Goal: Contribute content: Add original content to the website for others to see

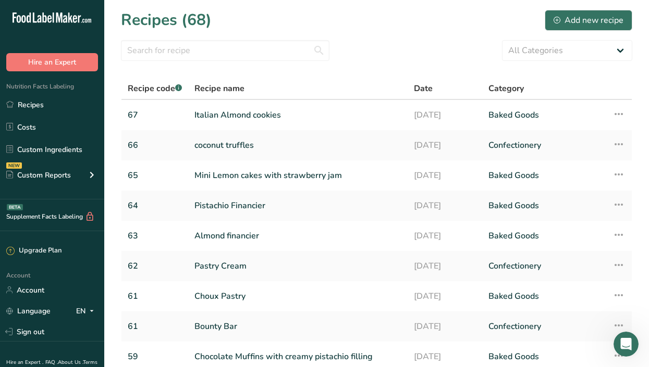
click at [515, 16] on div "Recipes (68) Add new recipe" at bounding box center [376, 19] width 511 height 23
click at [209, 46] on input "text" at bounding box center [225, 50] width 208 height 21
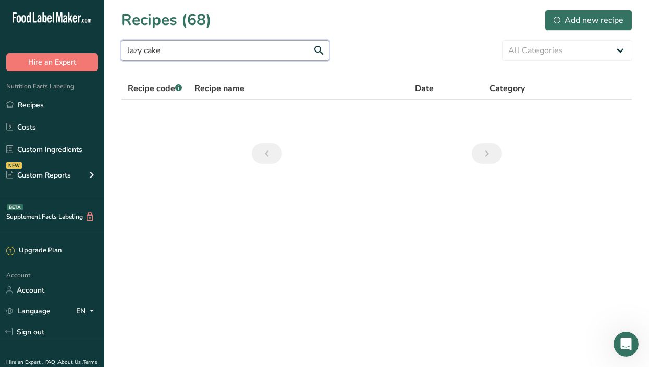
click at [145, 47] on input "lazy cake" at bounding box center [225, 50] width 208 height 21
type input "lazy"
drag, startPoint x: 145, startPoint y: 47, endPoint x: 186, endPoint y: 191, distance: 149.7
click at [186, 191] on main "Recipes (68) Add new recipe lazy All Categories Baked Goods [GEOGRAPHIC_DATA] C…" at bounding box center [324, 183] width 649 height 367
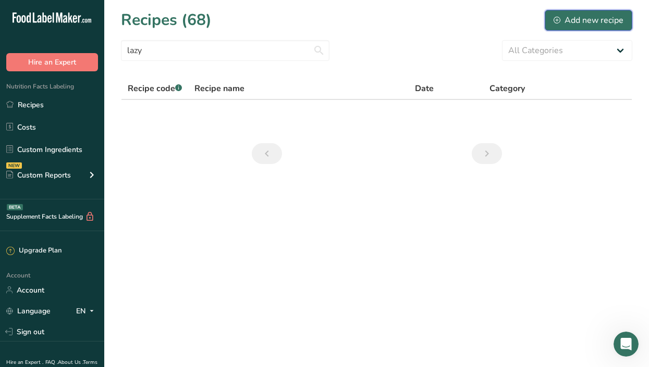
click at [571, 20] on div "Add new recipe" at bounding box center [588, 20] width 70 height 13
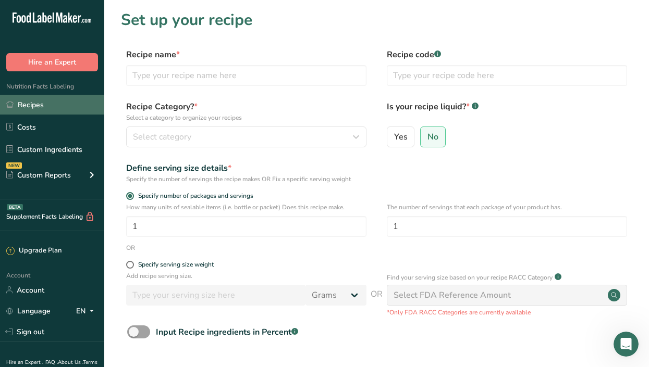
click at [32, 105] on link "Recipes" at bounding box center [52, 105] width 104 height 20
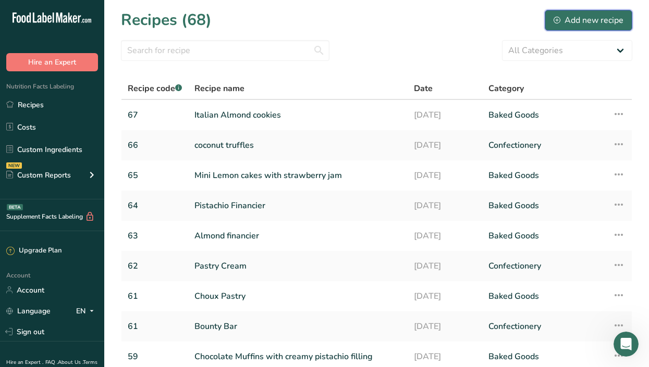
click at [585, 21] on div "Add new recipe" at bounding box center [588, 20] width 70 height 13
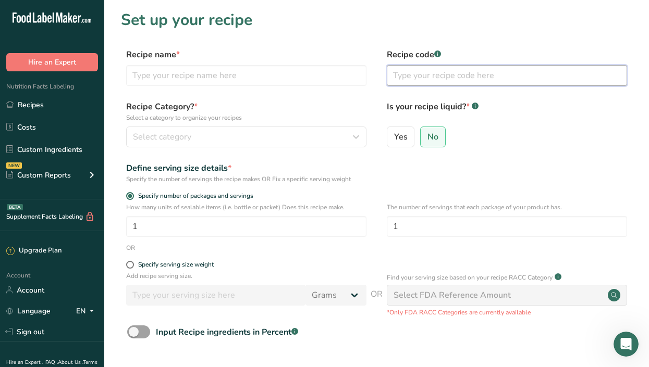
click at [411, 77] on input "text" at bounding box center [507, 75] width 240 height 21
type input "68"
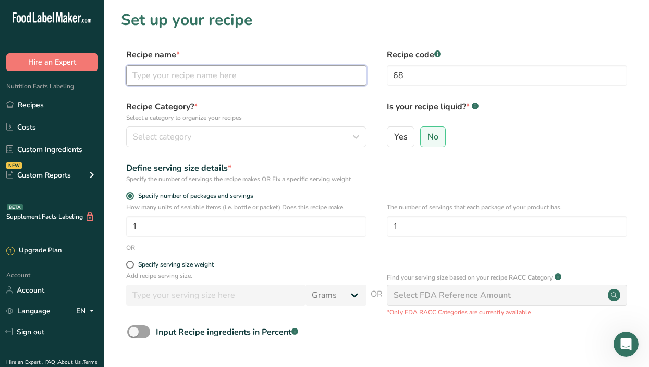
click at [278, 80] on input "text" at bounding box center [246, 75] width 240 height 21
type input "lazy cake"
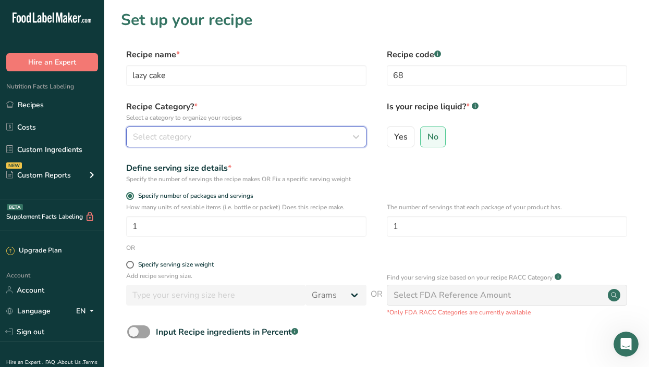
click at [265, 137] on div "Select category" at bounding box center [243, 137] width 220 height 13
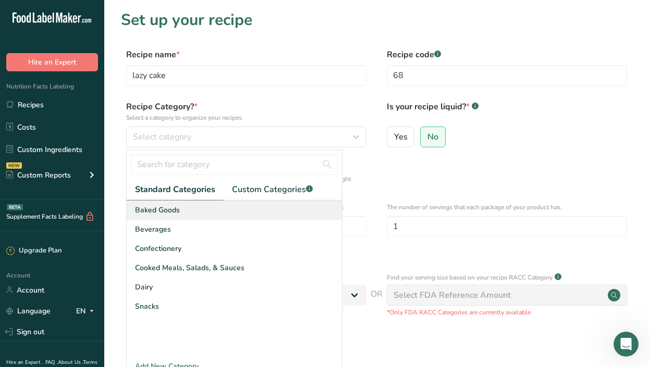
click at [190, 218] on div "Baked Goods" at bounding box center [234, 210] width 215 height 19
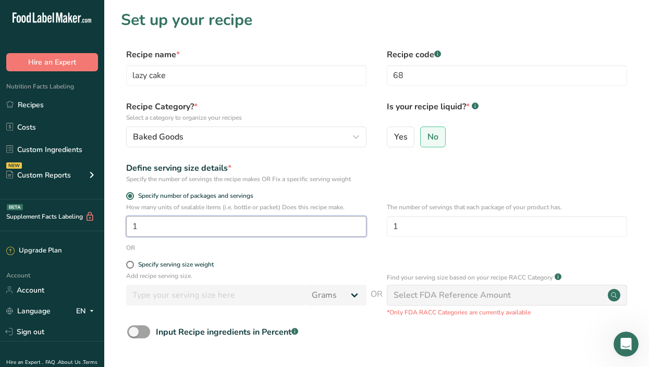
click at [204, 228] on input "1" at bounding box center [246, 226] width 240 height 21
click at [133, 268] on label "Specify serving size weight" at bounding box center [246, 265] width 240 height 8
click at [133, 268] on input "Specify serving size weight" at bounding box center [129, 265] width 7 height 7
radio input "true"
radio input "false"
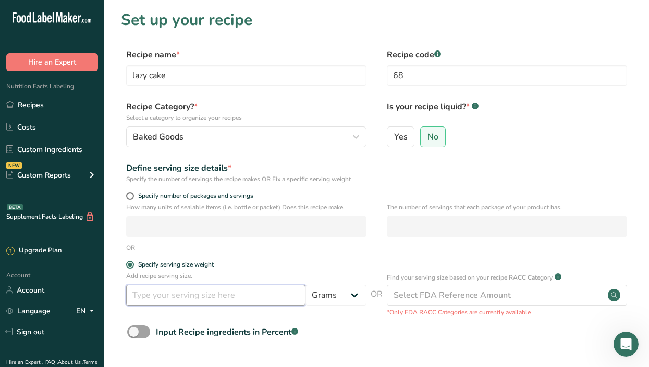
click at [150, 300] on input "number" at bounding box center [215, 295] width 179 height 21
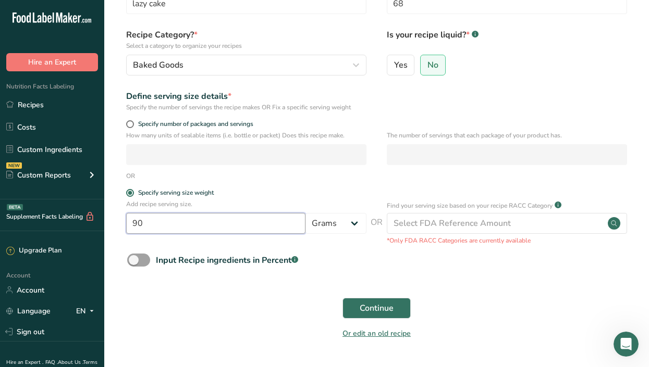
scroll to position [69, 0]
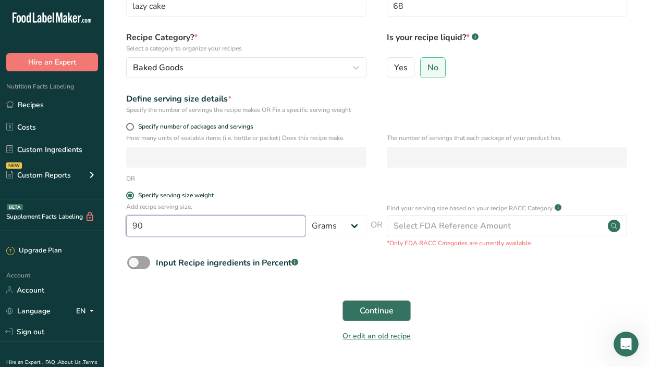
type input "90"
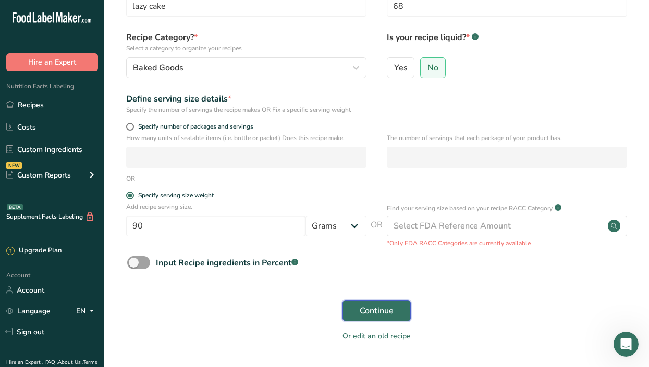
click at [373, 313] on span "Continue" at bounding box center [376, 311] width 34 height 13
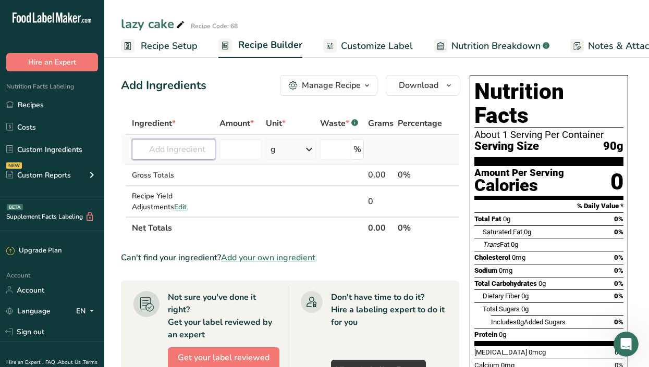
click at [188, 151] on input "text" at bounding box center [173, 149] width 83 height 21
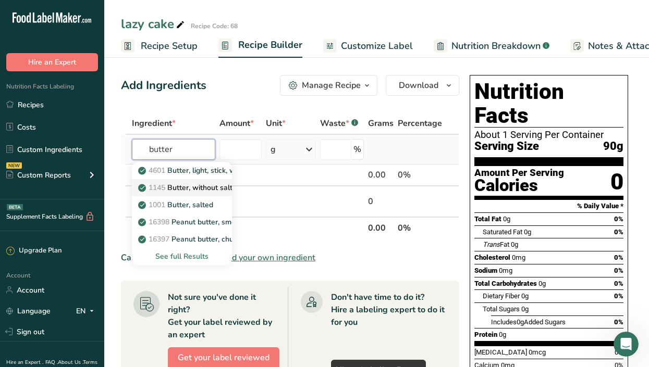
type input "butter"
click at [199, 190] on p "1145 Butter, without salt" at bounding box center [186, 187] width 92 height 11
type input "Butter, without salt"
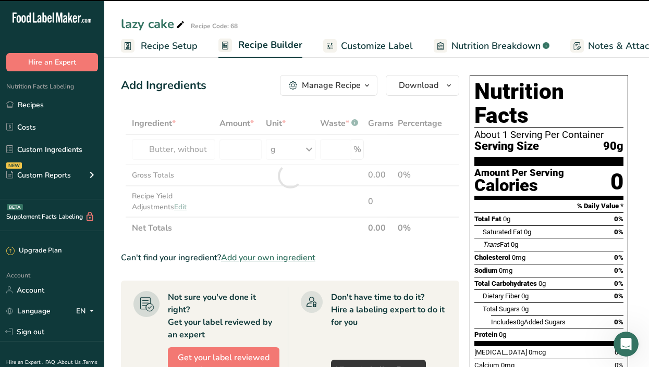
type input "0"
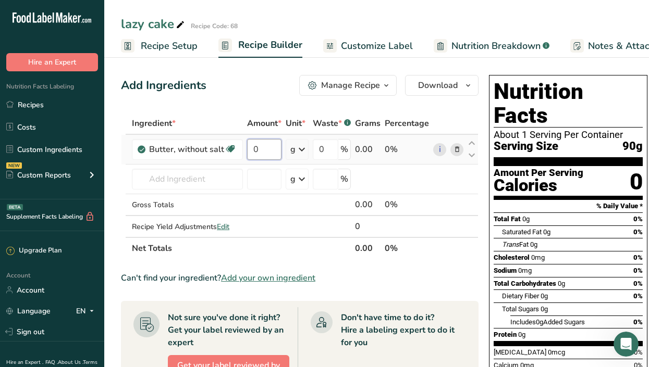
click at [263, 154] on input "0" at bounding box center [264, 149] width 34 height 21
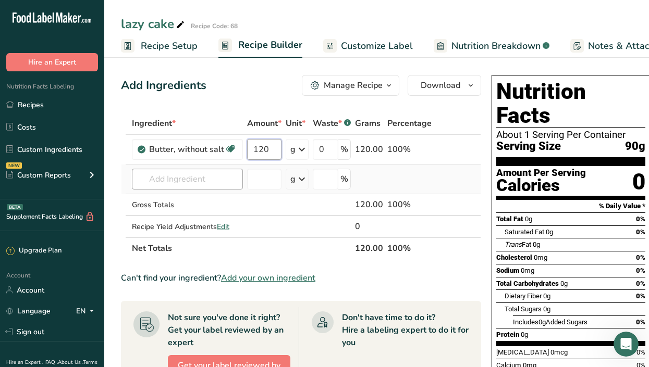
type input "120"
click at [211, 173] on div "Ingredient * Amount * Unit * Waste * .a-a{fill:#347362;}.b-a{fill:#fff;} Grams …" at bounding box center [301, 186] width 360 height 147
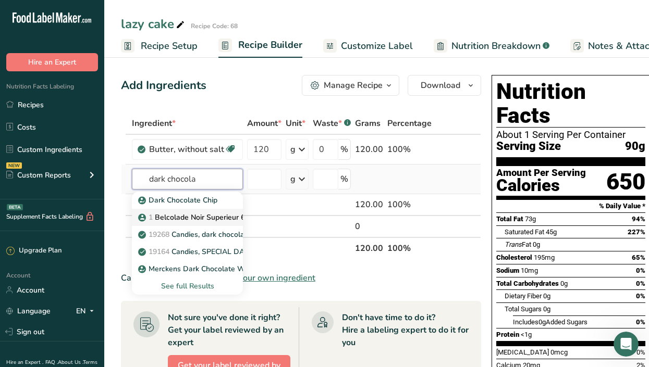
type input "dark chocola"
click at [228, 217] on p "1 Belcolade Noir Superieur 60% Belgian Baking Dark Chocolate" at bounding box center [251, 217] width 222 height 11
type input "Belcolade Noir Superieur 60% Belgian Baking Dark Chocolate"
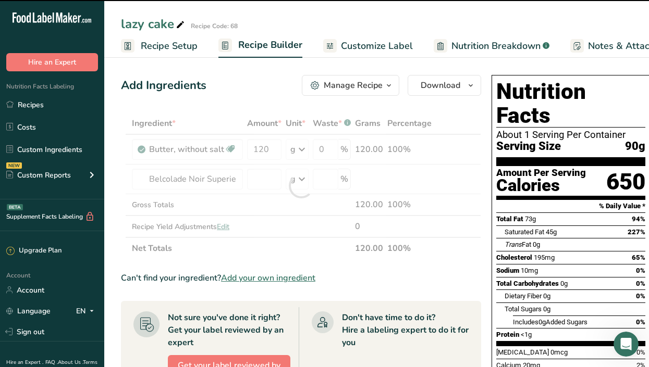
type input "0"
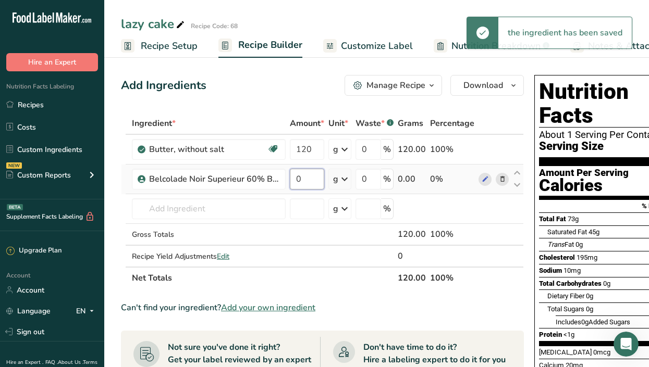
click at [304, 181] on input "0" at bounding box center [307, 179] width 34 height 21
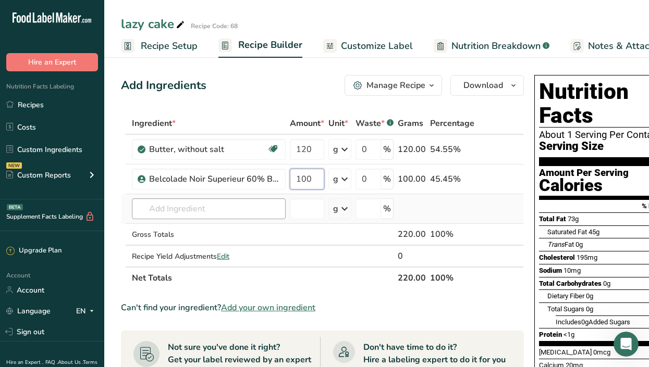
type input "100"
click at [256, 206] on div "Ingredient * Amount * Unit * Waste * .a-a{fill:#347362;}.b-a{fill:#fff;} Grams …" at bounding box center [322, 201] width 403 height 177
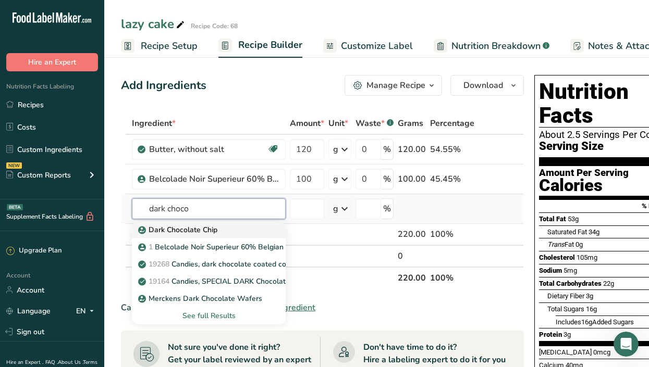
type input "dark choco"
click at [200, 234] on p "Dark Chocolate Chip" at bounding box center [178, 230] width 77 height 11
type input "Dark Chocolate Chip"
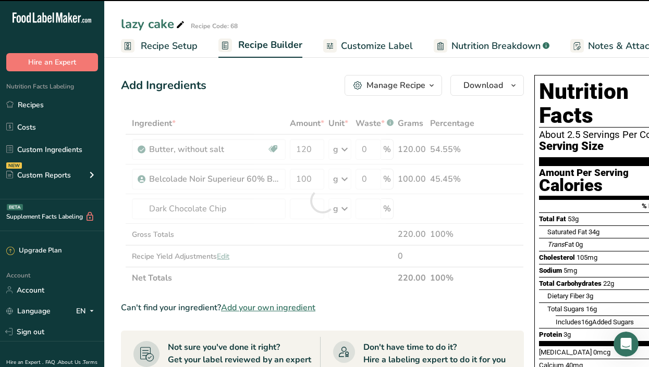
type input "0"
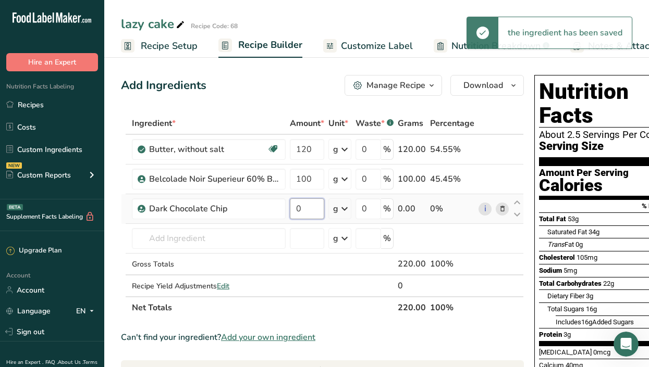
click at [307, 209] on input "0" at bounding box center [307, 208] width 34 height 21
type input "200"
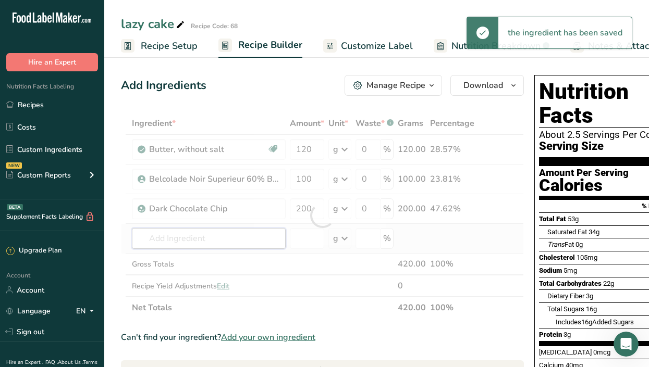
click at [230, 238] on div "Ingredient * Amount * Unit * Waste * .a-a{fill:#347362;}.b-a{fill:#fff;} Grams …" at bounding box center [322, 216] width 403 height 206
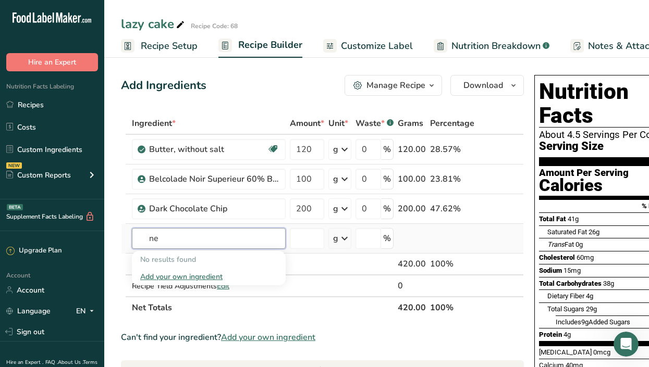
type input "n"
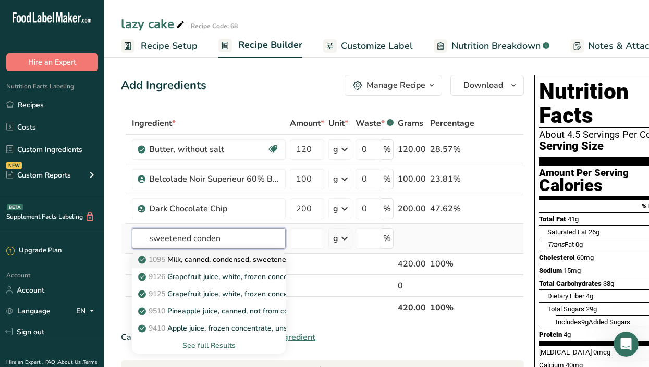
type input "sweetened conden"
click at [257, 259] on p "1095 Milk, canned, condensed, sweetened" at bounding box center [215, 259] width 150 height 11
type input "Milk, canned, condensed, sweetened"
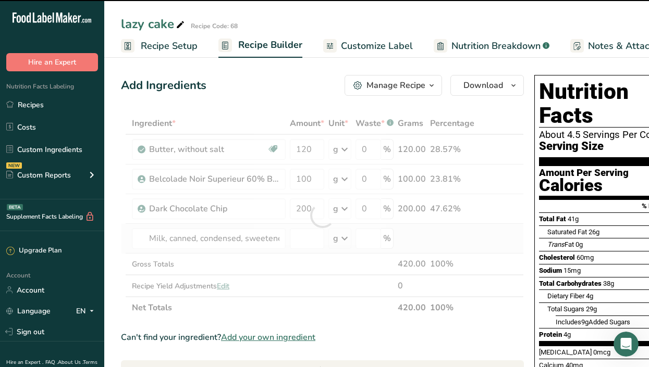
type input "0"
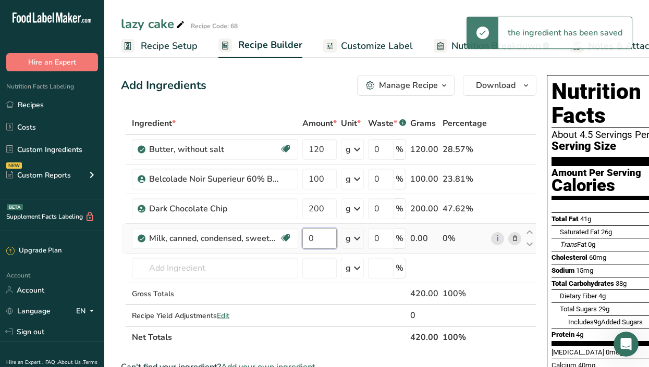
click at [322, 238] on input "0" at bounding box center [319, 238] width 34 height 21
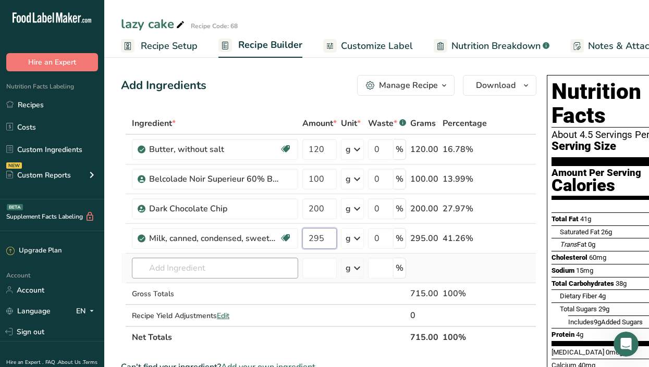
type input "295"
click at [161, 270] on div "Ingredient * Amount * Unit * Waste * .a-a{fill:#347362;}.b-a{fill:#fff;} Grams …" at bounding box center [328, 231] width 415 height 236
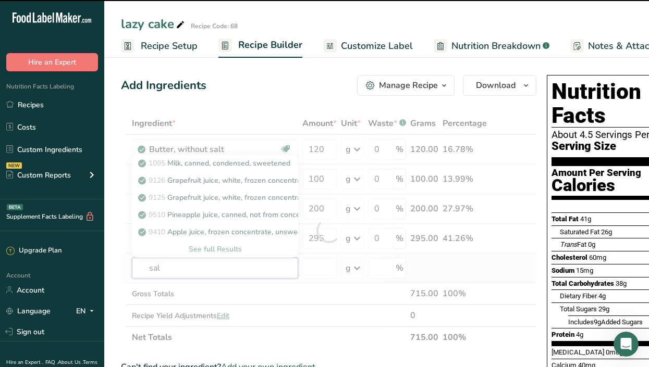
type input "salt"
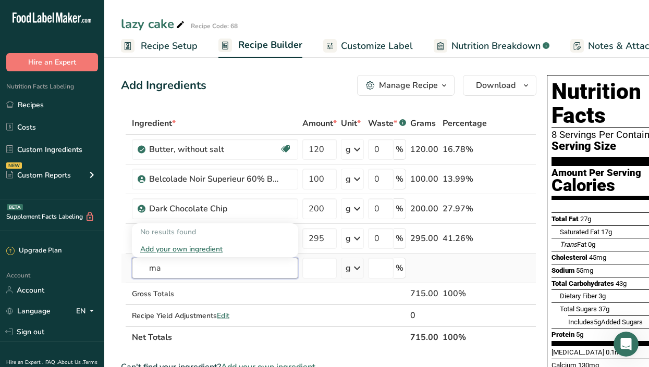
type input "m"
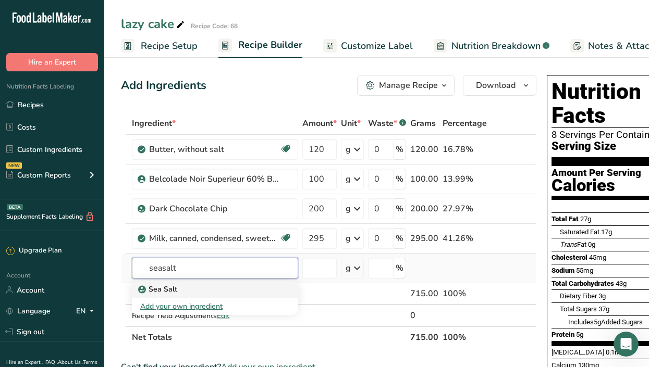
type input "seasalt"
click at [174, 288] on p "Sea Salt" at bounding box center [158, 289] width 37 height 11
type input "Sea Salt"
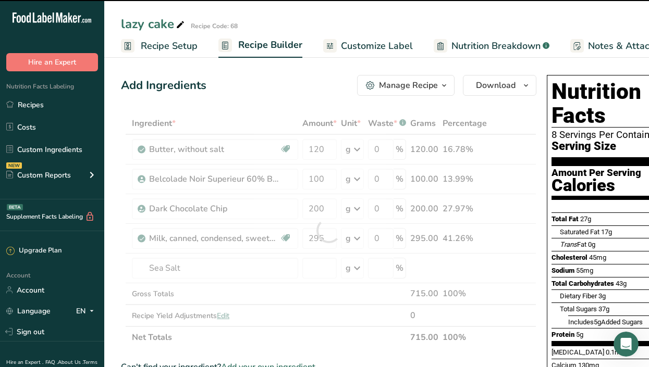
click at [325, 267] on div at bounding box center [328, 231] width 415 height 236
type input "0"
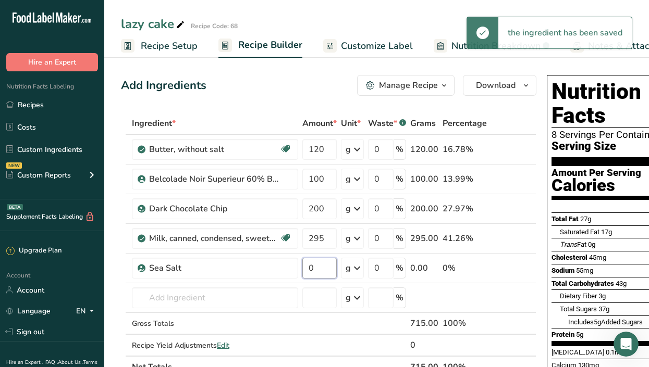
click at [325, 267] on input "0" at bounding box center [319, 268] width 34 height 21
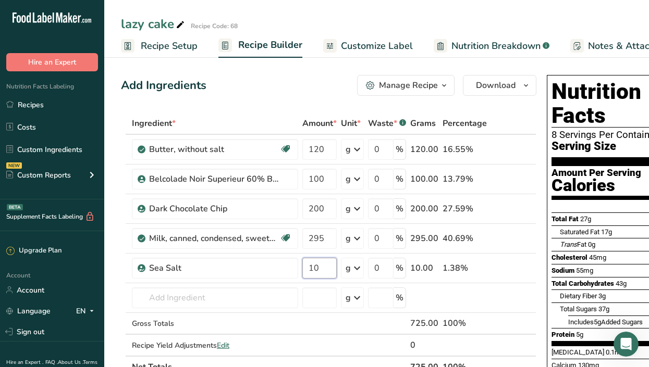
type input "10"
click at [201, 290] on div "Ingredient * Amount * Unit * Waste * .a-a{fill:#347362;}.b-a{fill:#fff;} Grams …" at bounding box center [328, 246] width 415 height 266
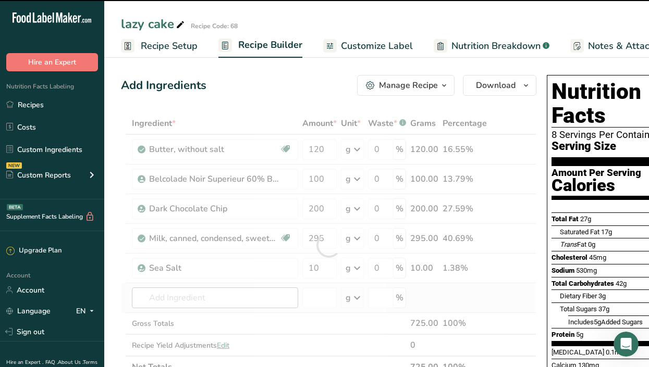
click at [201, 290] on div at bounding box center [328, 246] width 415 height 266
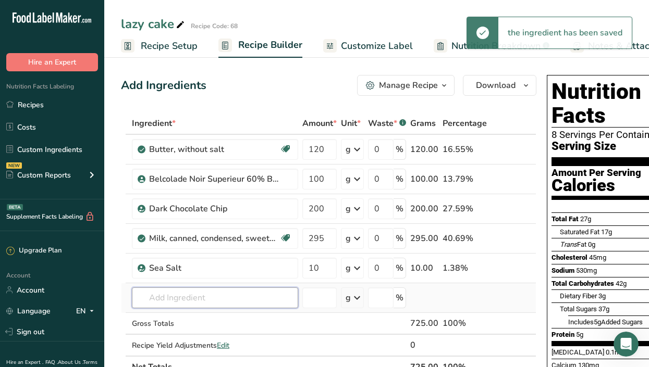
click at [201, 290] on input "text" at bounding box center [215, 298] width 166 height 21
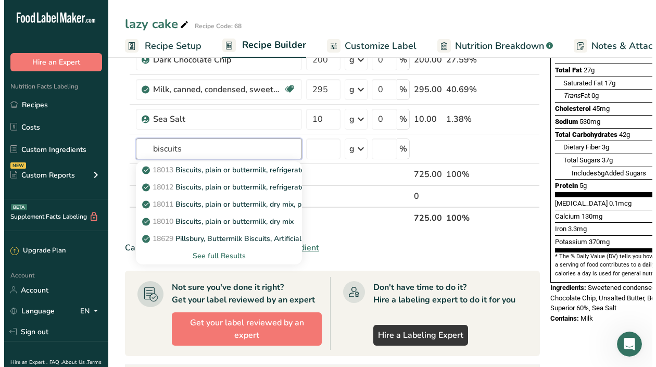
scroll to position [151, 0]
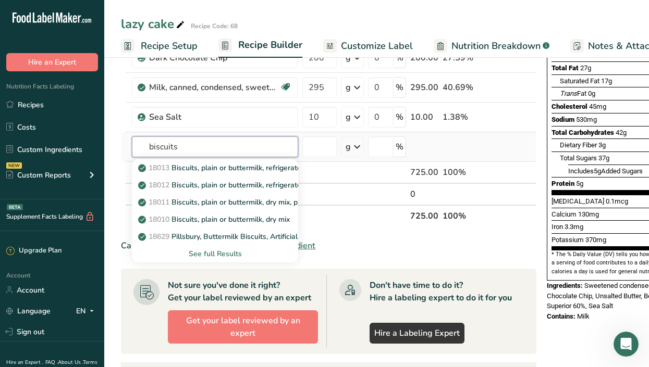
type input "biscuits"
click at [204, 253] on div "See full Results" at bounding box center [215, 253] width 150 height 11
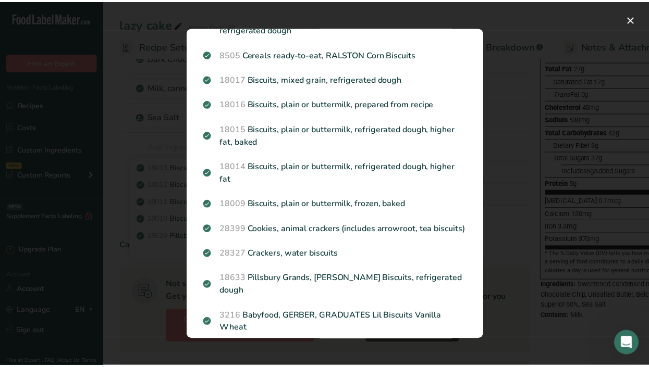
scroll to position [0, 0]
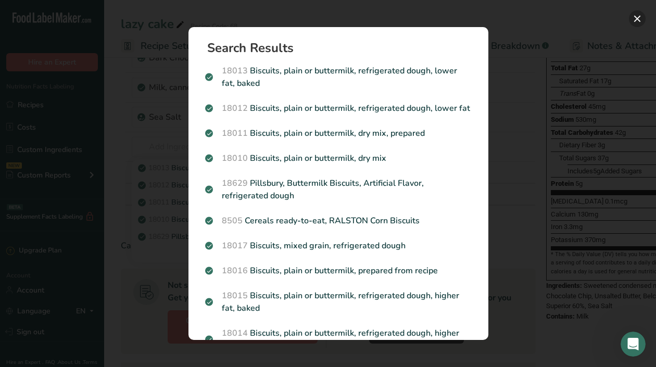
click at [640, 14] on button "Search results modal" at bounding box center [637, 18] width 17 height 17
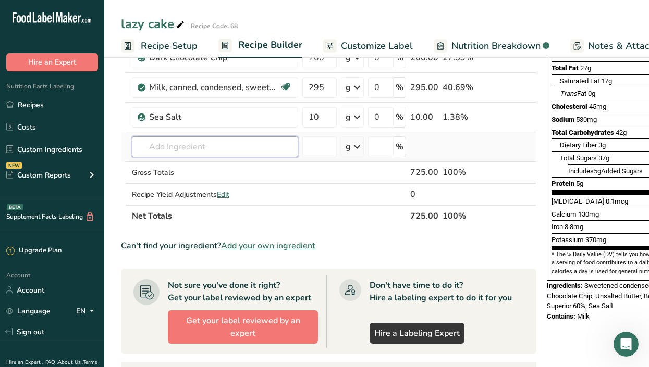
click at [232, 151] on input "text" at bounding box center [215, 146] width 166 height 21
type input "p"
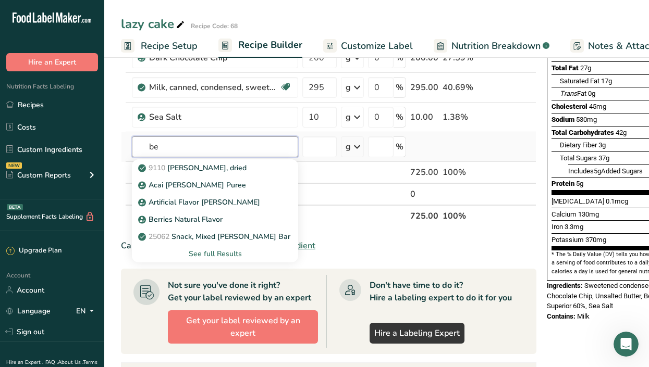
type input "b"
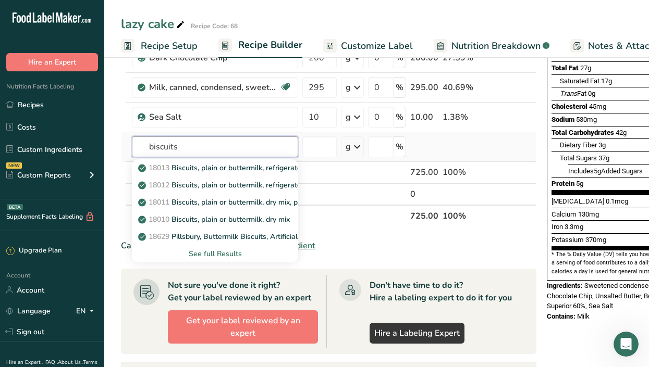
type input "biscuits"
click at [214, 256] on div "See full Results" at bounding box center [215, 253] width 150 height 11
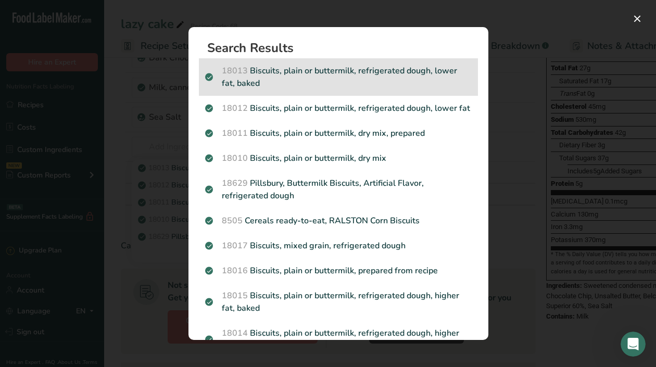
click at [344, 73] on p "18013 Biscuits, plain or buttermilk, refrigerated dough, lower fat, baked" at bounding box center [338, 77] width 267 height 25
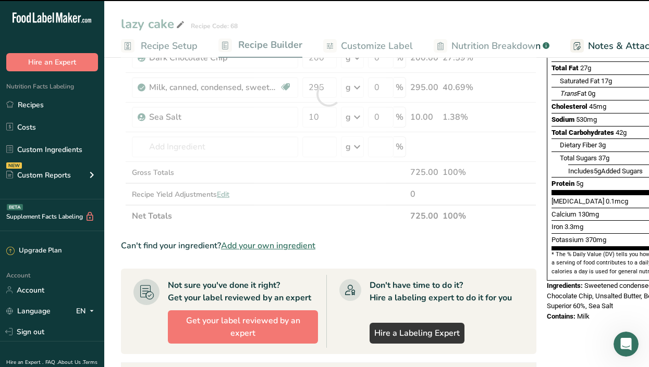
type input "0"
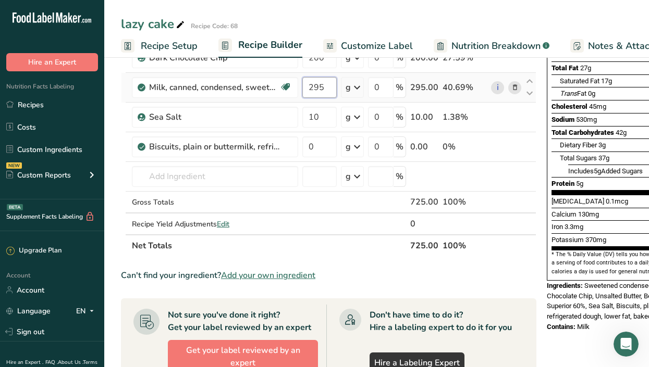
click at [323, 91] on input "295" at bounding box center [319, 87] width 34 height 21
type input "2"
type input "397"
click at [317, 147] on div "Ingredient * Amount * Unit * Waste * .a-a{fill:#347362;}.b-a{fill:#fff;} Grams …" at bounding box center [328, 108] width 415 height 295
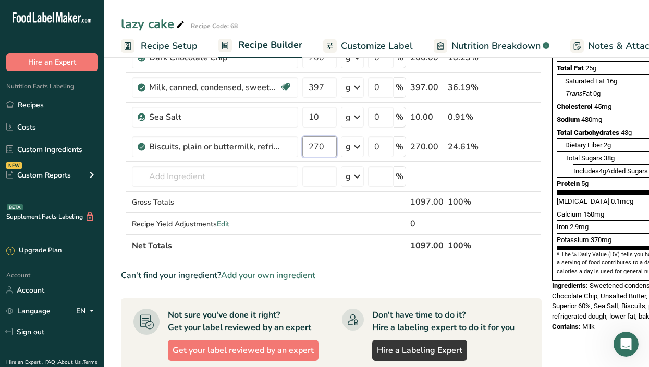
type input "270"
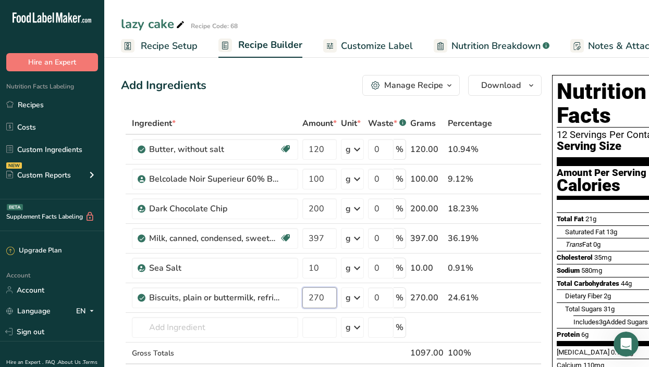
scroll to position [0, 153]
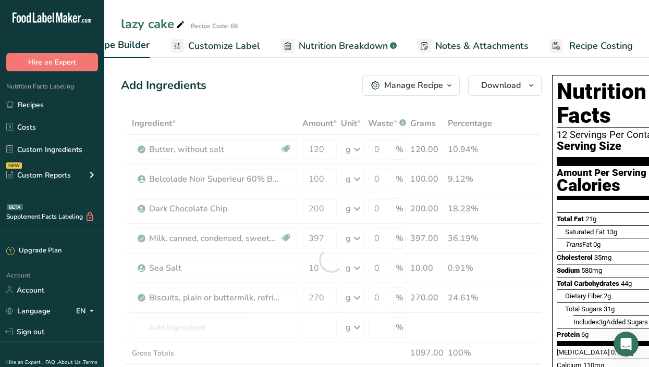
click at [600, 43] on span "Recipe Costing" at bounding box center [601, 46] width 64 height 14
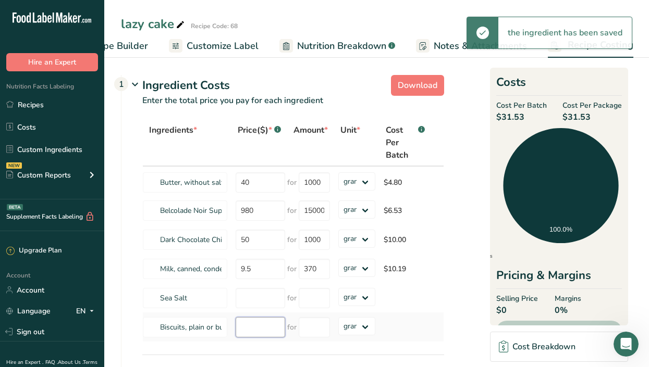
click at [259, 330] on input "number" at bounding box center [259, 327] width 49 height 20
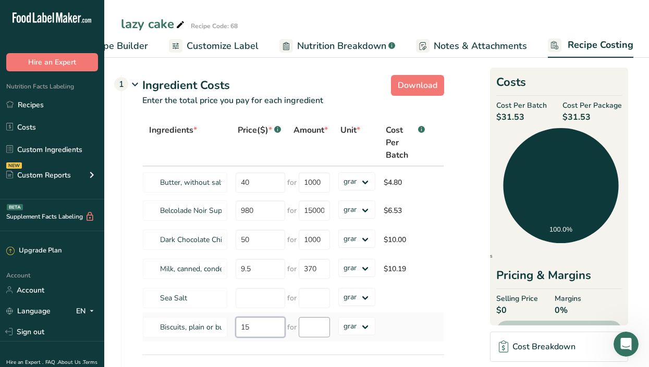
type input "15"
click at [317, 324] on input "number" at bounding box center [313, 327] width 31 height 20
type input "1000"
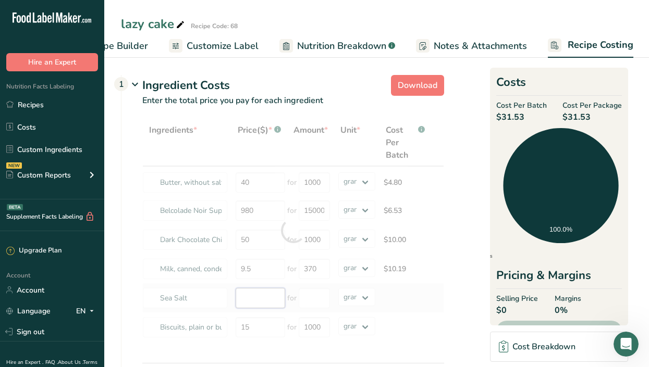
click at [265, 297] on div "Ingredients * Price($) * .a-a{fill:#347362;}.b-a{fill:#fff;} Amount * Unit * Co…" at bounding box center [293, 230] width 302 height 223
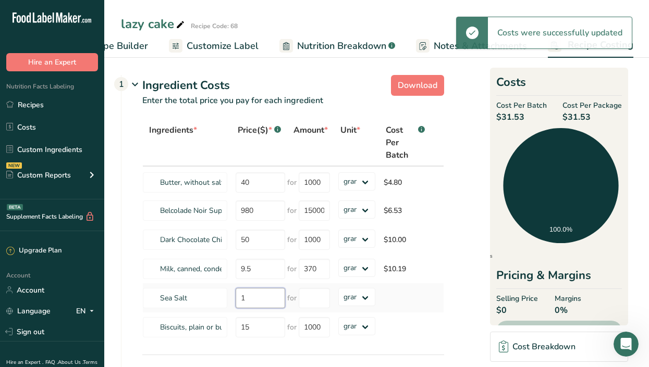
type input "18"
click at [326, 302] on input "number" at bounding box center [313, 298] width 31 height 20
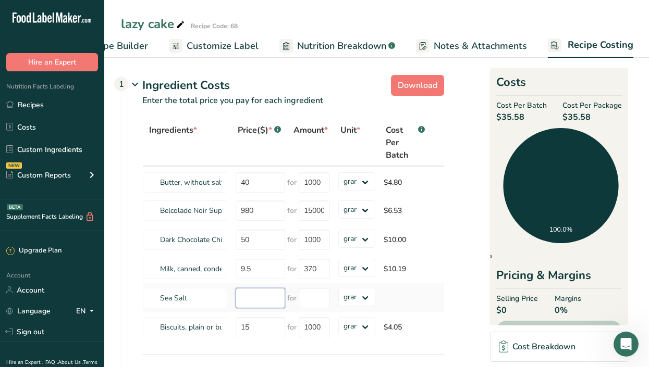
click at [268, 297] on input "number" at bounding box center [259, 298] width 49 height 20
type input "32"
click at [312, 298] on input "number" at bounding box center [313, 298] width 31 height 20
type input "1000"
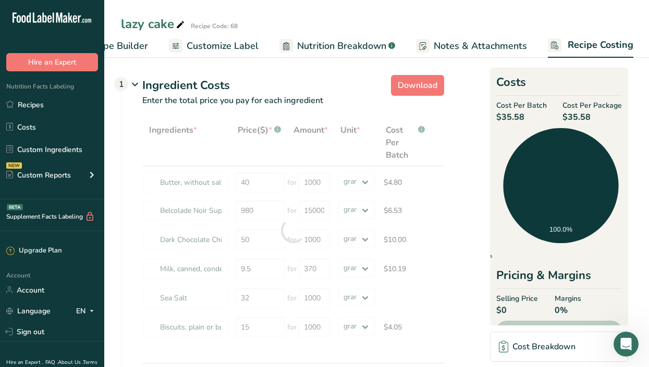
click at [445, 253] on section "Download Ingredient Costs 1 Enter the total price you pay for each ingredient I…" at bounding box center [376, 279] width 511 height 416
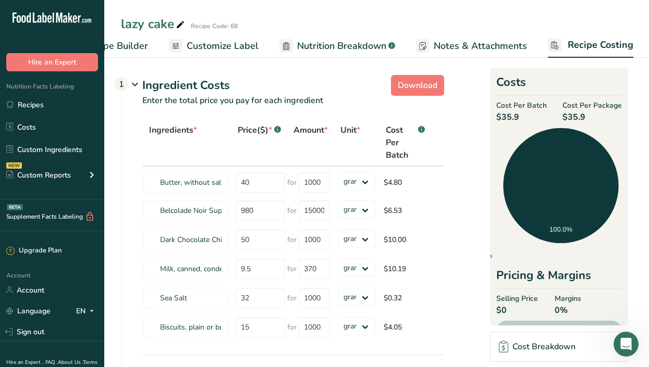
click at [333, 45] on span "Nutrition Breakdown" at bounding box center [341, 46] width 89 height 14
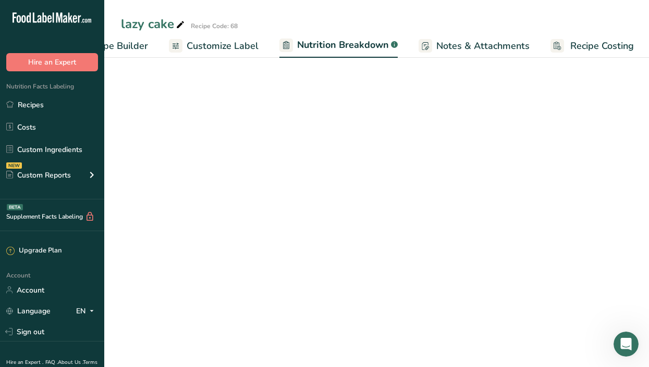
scroll to position [0, 154]
select select "Calories"
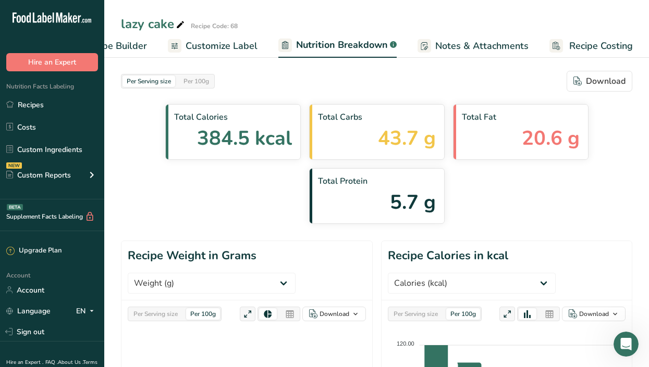
click at [216, 45] on span "Customize Label" at bounding box center [221, 46] width 72 height 14
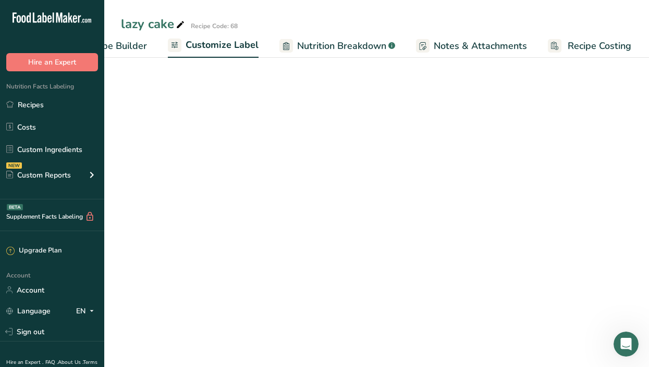
scroll to position [0, 153]
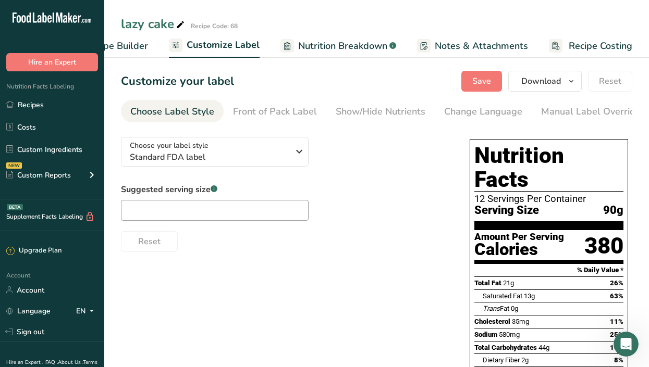
click at [591, 43] on span "Recipe Costing" at bounding box center [600, 46] width 64 height 14
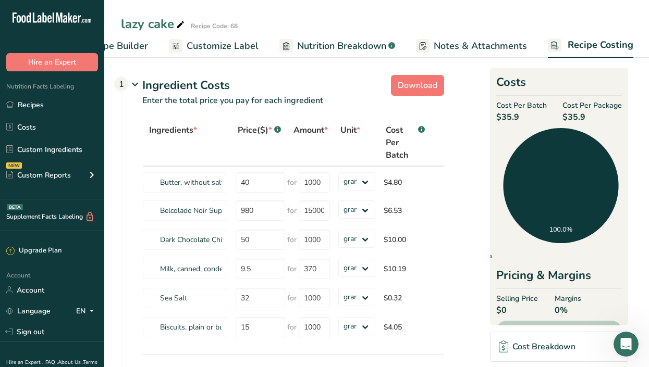
click at [332, 42] on span "Nutrition Breakdown" at bounding box center [341, 46] width 89 height 14
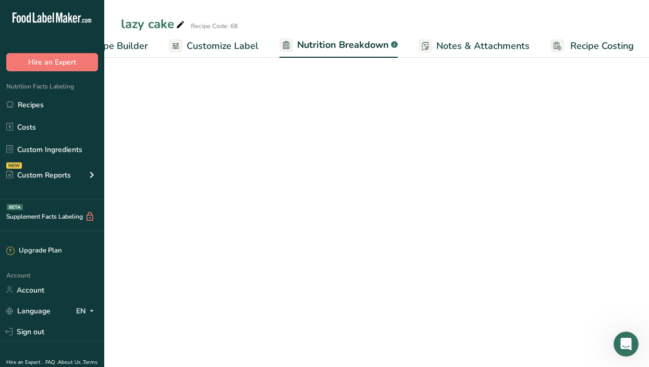
scroll to position [0, 154]
select select "Calories"
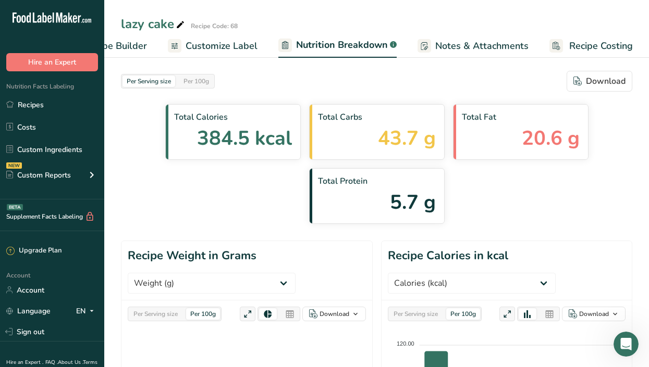
click at [250, 39] on span "Customize Label" at bounding box center [221, 46] width 72 height 14
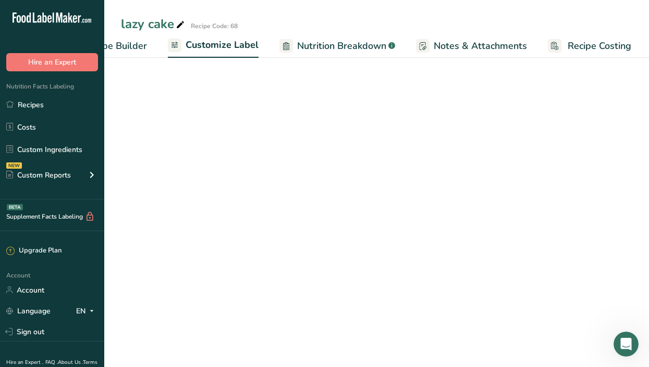
scroll to position [0, 153]
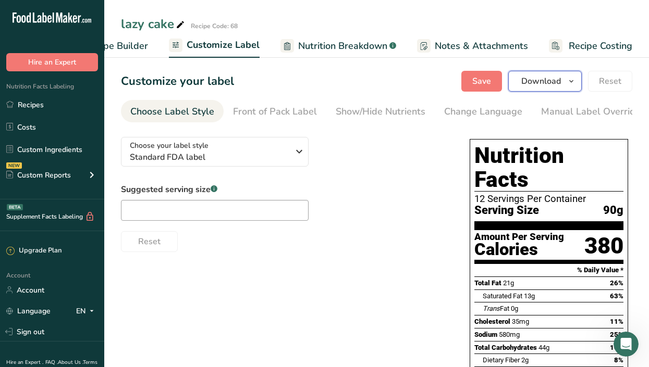
click at [557, 78] on span "Download" at bounding box center [541, 81] width 40 height 13
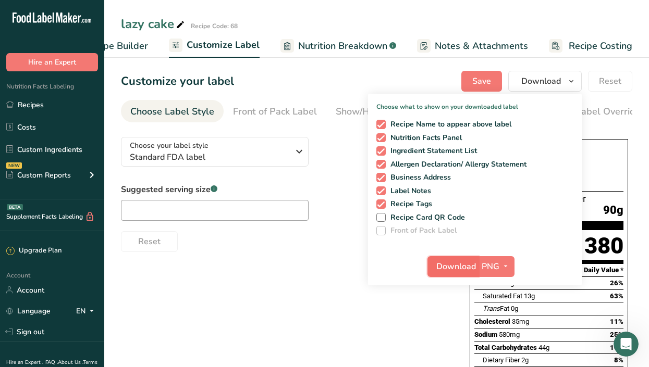
click at [465, 268] on span "Download" at bounding box center [456, 266] width 40 height 13
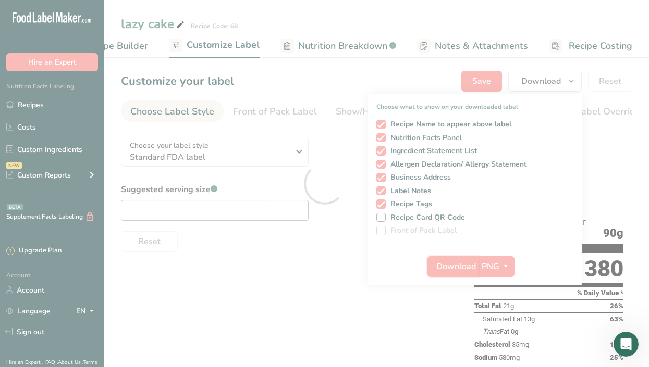
scroll to position [0, 0]
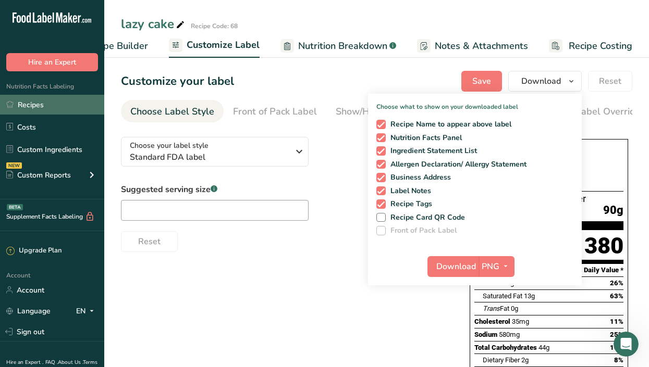
click at [30, 105] on link "Recipes" at bounding box center [52, 105] width 104 height 20
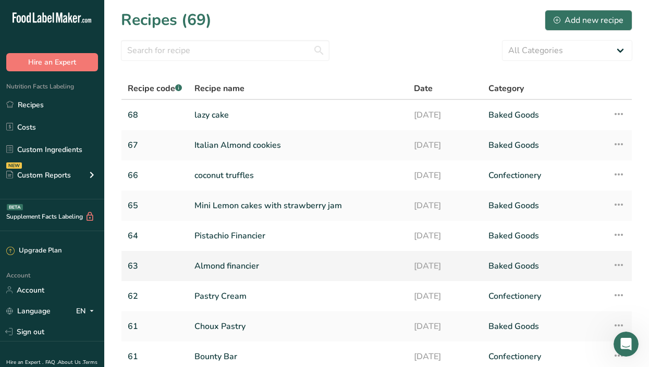
click at [244, 260] on link "Almond financier" at bounding box center [297, 266] width 207 height 22
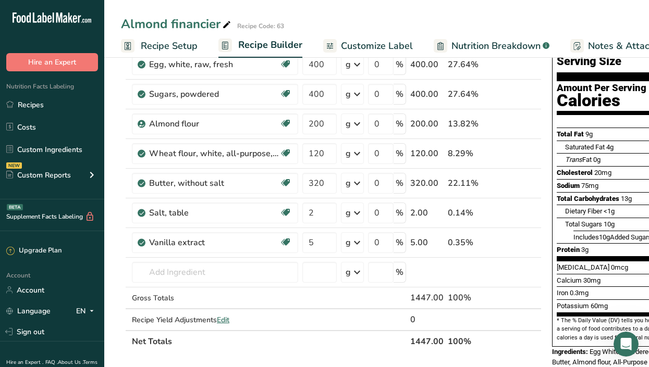
scroll to position [84, 0]
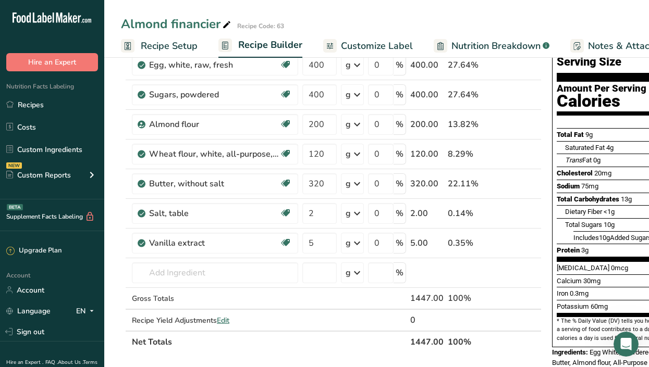
click at [385, 44] on span "Customize Label" at bounding box center [377, 46] width 72 height 14
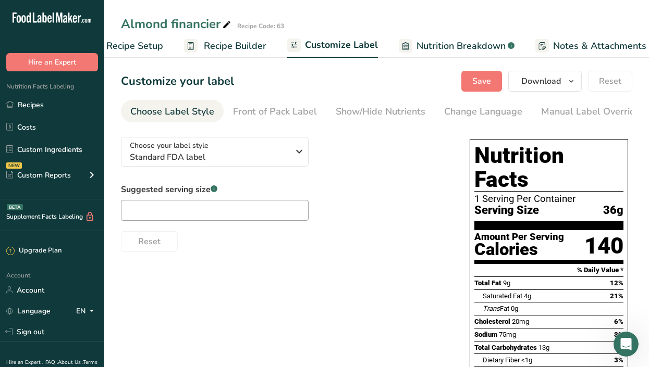
scroll to position [0, 153]
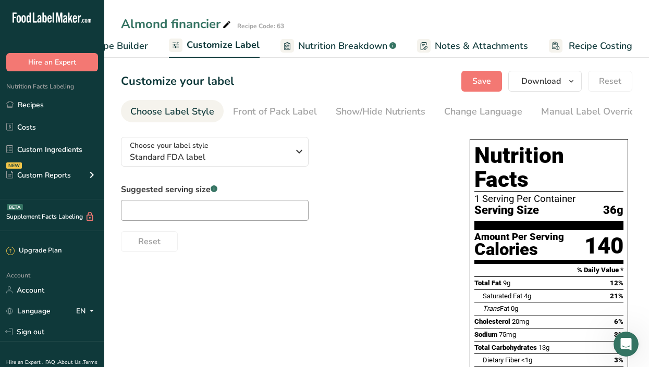
click at [605, 43] on span "Recipe Costing" at bounding box center [600, 46] width 64 height 14
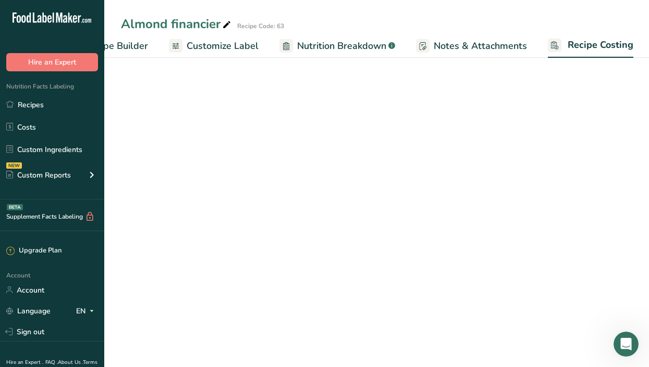
scroll to position [0, 153]
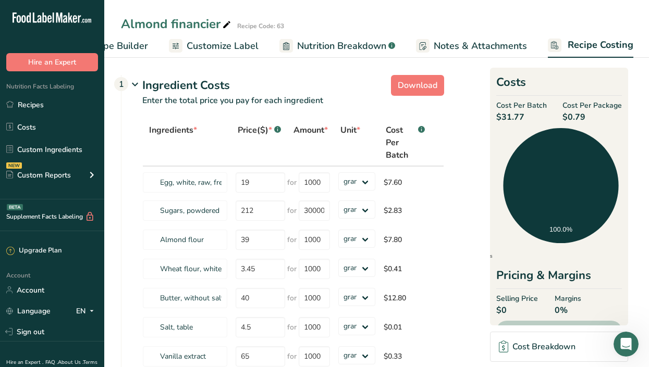
click at [125, 43] on span "Recipe Builder" at bounding box center [116, 46] width 63 height 14
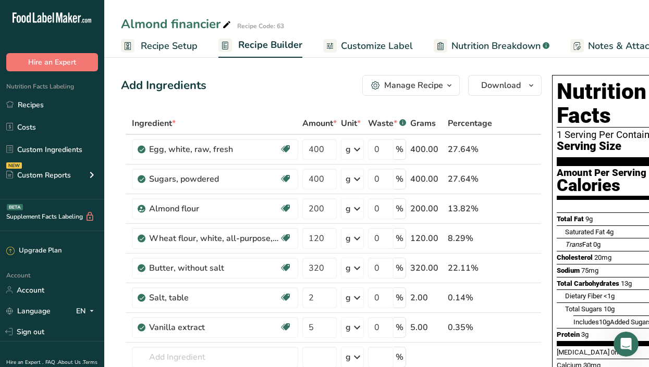
click at [163, 45] on span "Recipe Setup" at bounding box center [169, 46] width 57 height 14
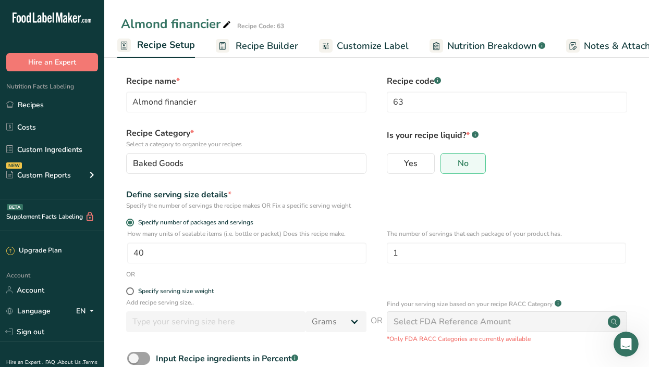
scroll to position [0, 153]
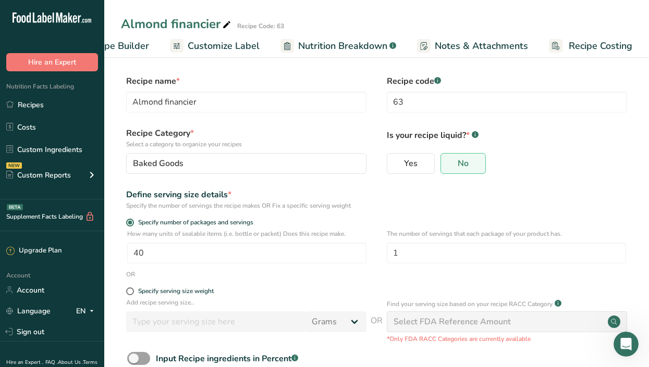
click at [576, 41] on span "Recipe Costing" at bounding box center [600, 46] width 64 height 14
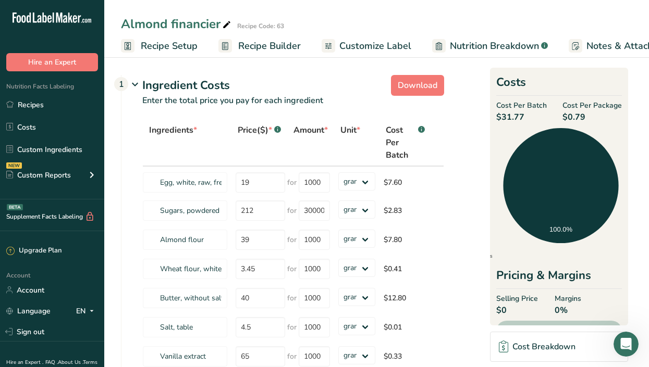
click at [159, 46] on span "Recipe Setup" at bounding box center [169, 46] width 57 height 14
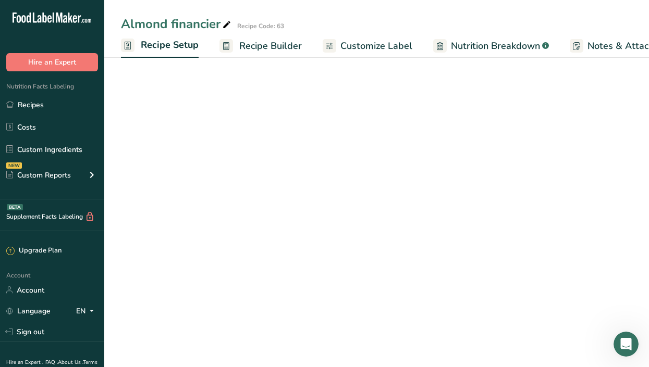
scroll to position [0, 4]
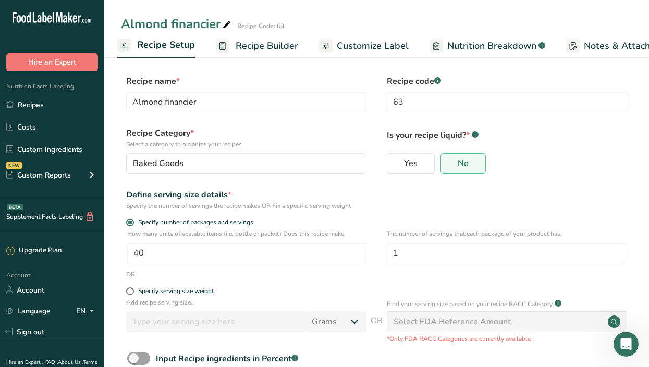
click at [281, 45] on span "Recipe Builder" at bounding box center [266, 46] width 63 height 14
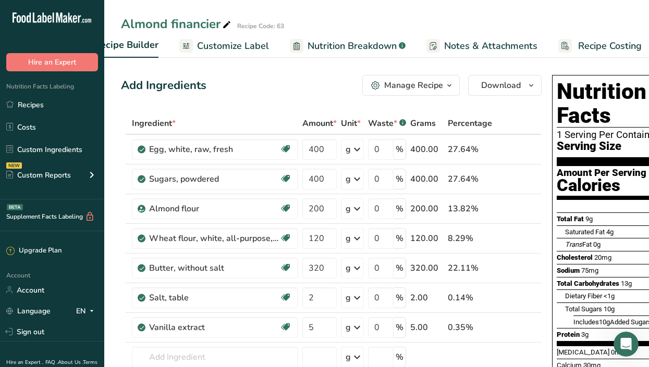
scroll to position [0, 153]
click at [600, 47] on span "Recipe Costing" at bounding box center [601, 46] width 64 height 14
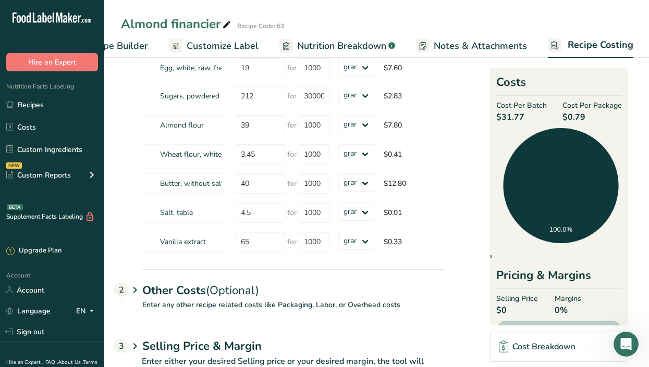
scroll to position [149, 0]
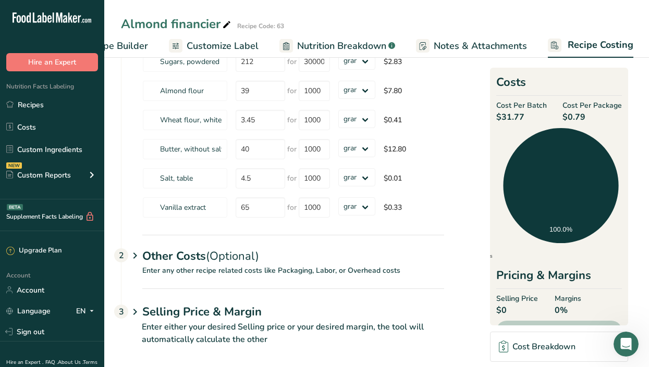
click at [125, 45] on span "Recipe Builder" at bounding box center [116, 46] width 63 height 14
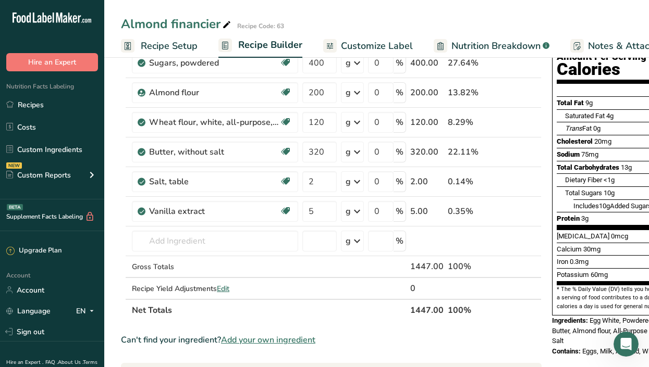
click at [156, 49] on span "Recipe Setup" at bounding box center [169, 46] width 57 height 14
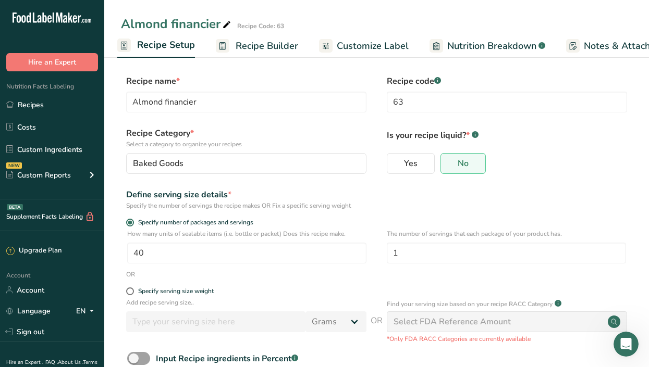
click at [473, 49] on span "Nutrition Breakdown" at bounding box center [491, 46] width 89 height 14
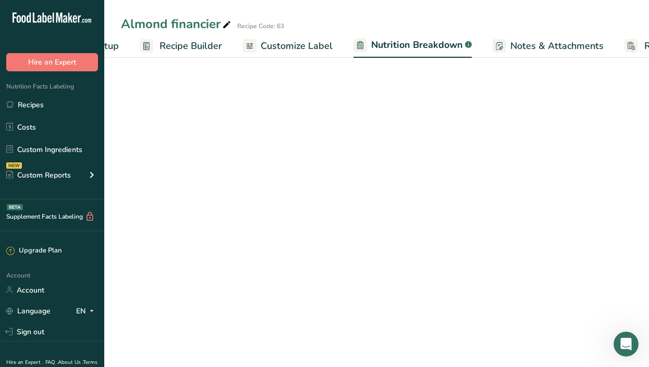
select select "Calories"
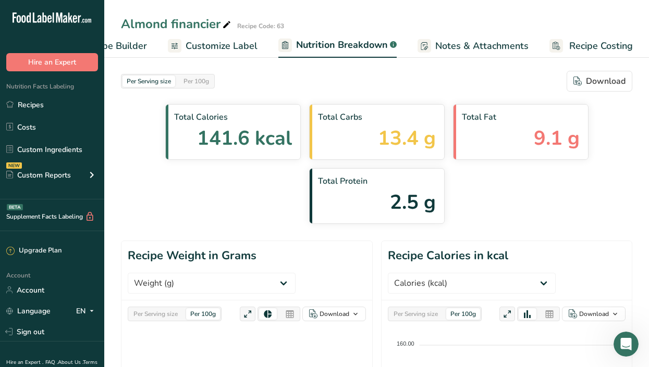
click at [235, 38] on link "Customize Label" at bounding box center [213, 45] width 90 height 23
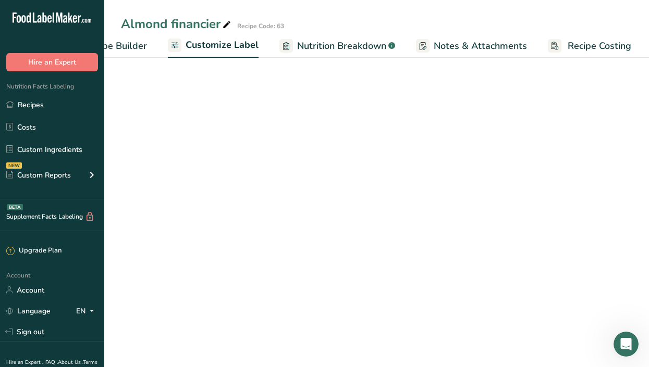
scroll to position [0, 153]
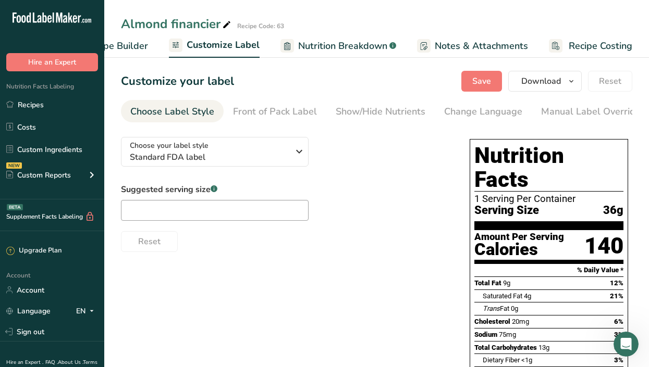
click at [606, 43] on span "Recipe Costing" at bounding box center [600, 46] width 64 height 14
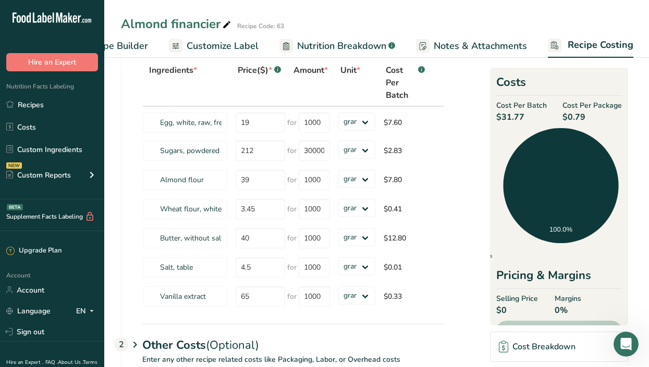
scroll to position [59, 0]
click at [27, 103] on link "Recipes" at bounding box center [52, 105] width 104 height 20
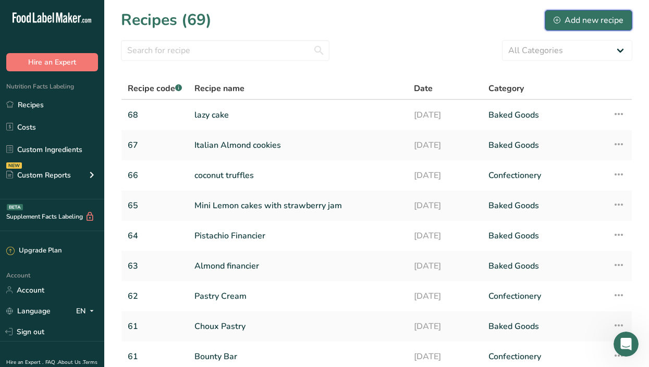
click at [570, 20] on div "Add new recipe" at bounding box center [588, 20] width 70 height 13
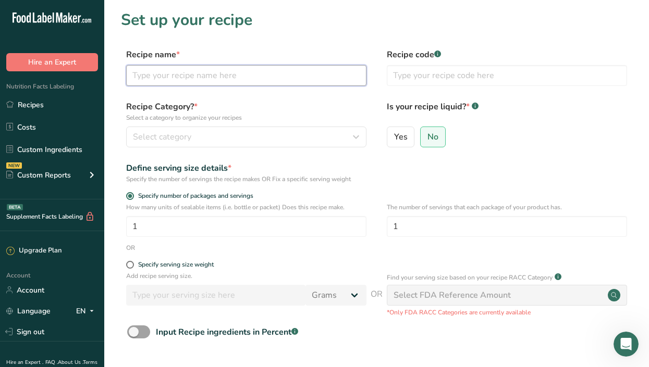
click at [193, 77] on input "text" at bounding box center [246, 75] width 240 height 21
type input "Florentines"
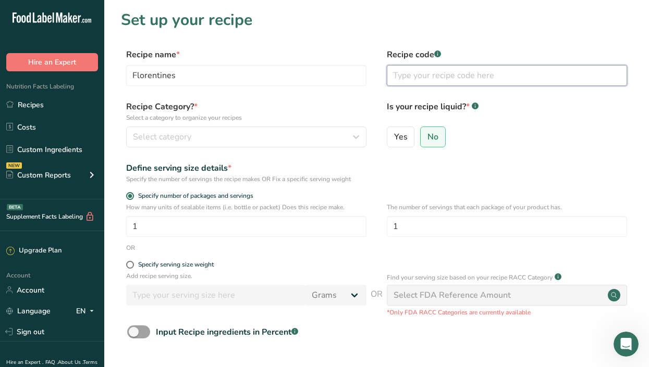
click at [415, 72] on input "text" at bounding box center [507, 75] width 240 height 21
type input "69"
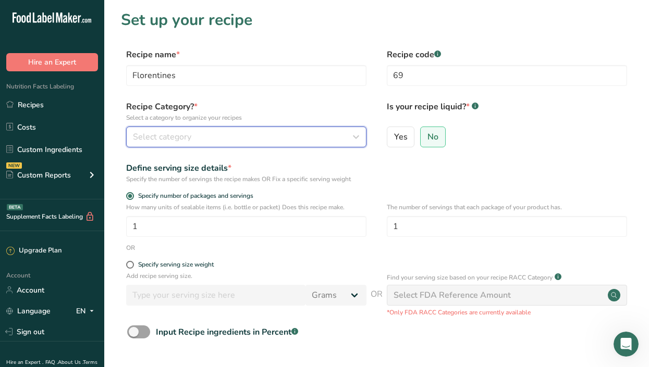
click at [350, 137] on icon "button" at bounding box center [356, 137] width 13 height 19
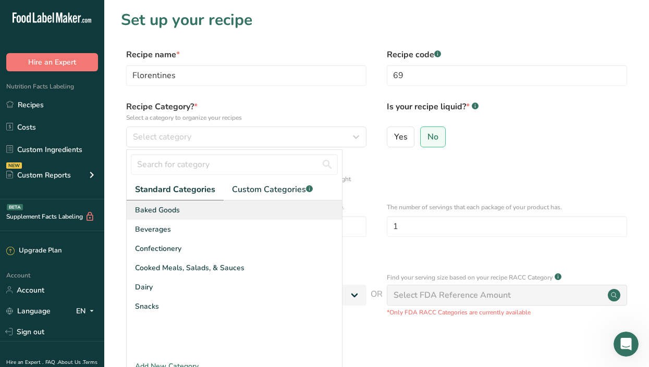
click at [227, 214] on div "Baked Goods" at bounding box center [234, 210] width 215 height 19
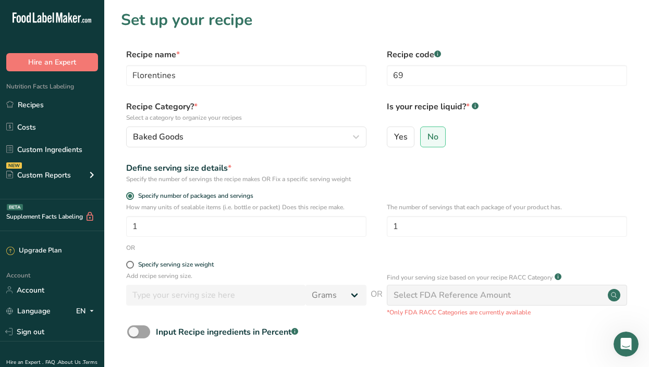
click at [184, 260] on form "Recipe name * Florentines Recipe code .a-a{fill:#347362;}.b-a{fill:#fff;} 69 Re…" at bounding box center [376, 232] width 511 height 369
click at [147, 265] on div "Specify serving size weight" at bounding box center [176, 265] width 76 height 8
click at [133, 265] on input "Specify serving size weight" at bounding box center [129, 265] width 7 height 7
radio input "true"
radio input "false"
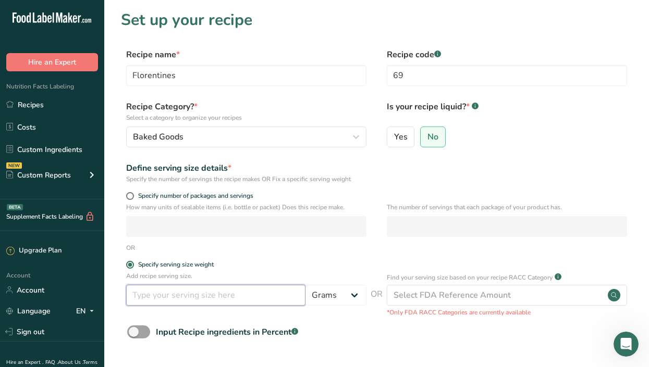
click at [183, 294] on input "number" at bounding box center [215, 295] width 179 height 21
click at [182, 291] on input "number" at bounding box center [215, 295] width 179 height 21
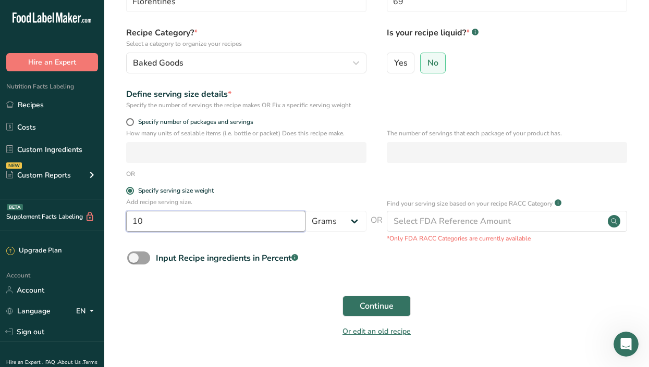
scroll to position [82, 0]
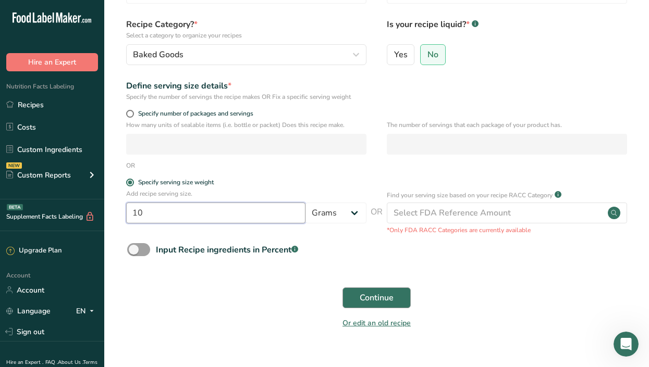
type input "10"
click at [357, 296] on button "Continue" at bounding box center [376, 298] width 68 height 21
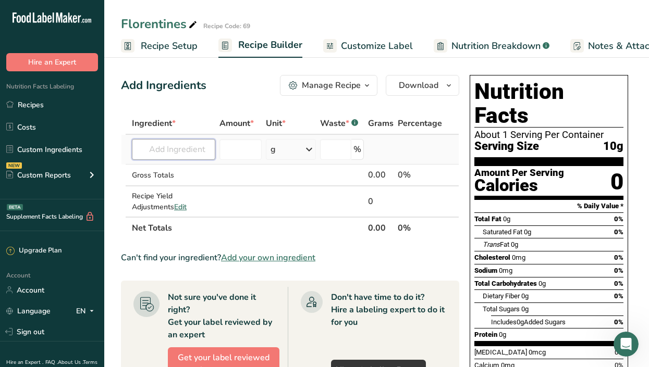
click at [176, 146] on input "text" at bounding box center [173, 149] width 83 height 21
type input "s"
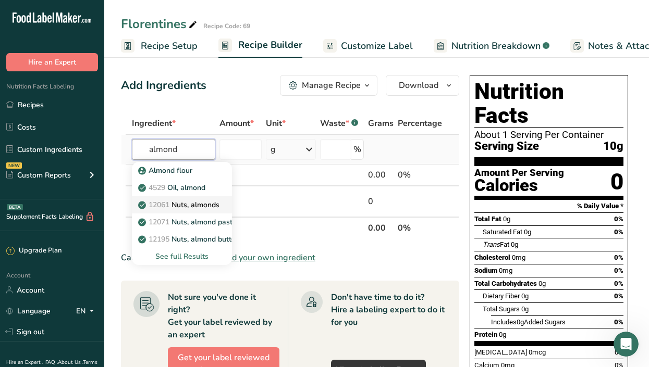
type input "almond"
click at [198, 208] on p "12061 Nuts, almonds" at bounding box center [179, 205] width 79 height 11
type input "Nuts, almonds"
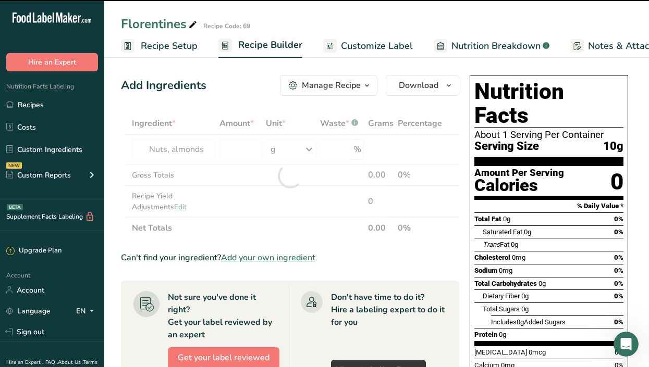
type input "0"
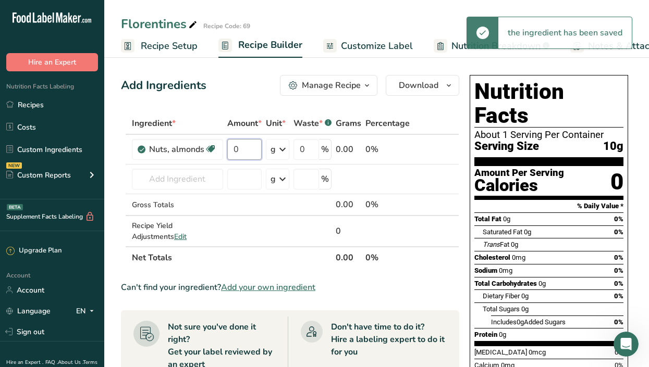
click at [250, 148] on input "0" at bounding box center [244, 149] width 34 height 21
type input "60"
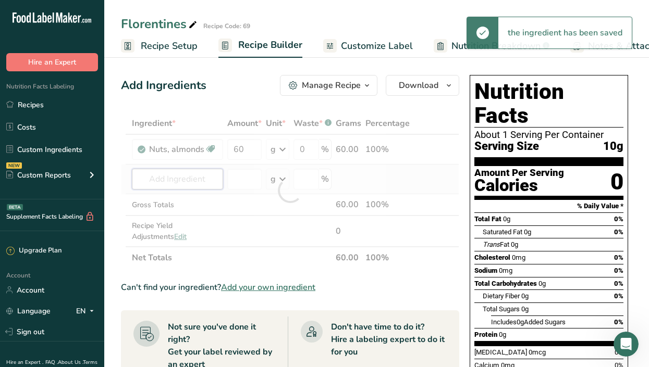
click at [193, 180] on div "Ingredient * Amount * Unit * Waste * .a-a{fill:#347362;}.b-a{fill:#fff;} Grams …" at bounding box center [290, 191] width 338 height 156
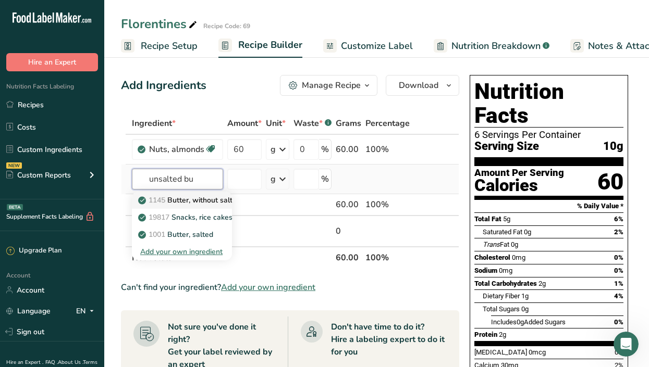
type input "unsalted bu"
click at [186, 200] on p "1145 Butter, without salt" at bounding box center [186, 200] width 92 height 11
type input "Butter, without salt"
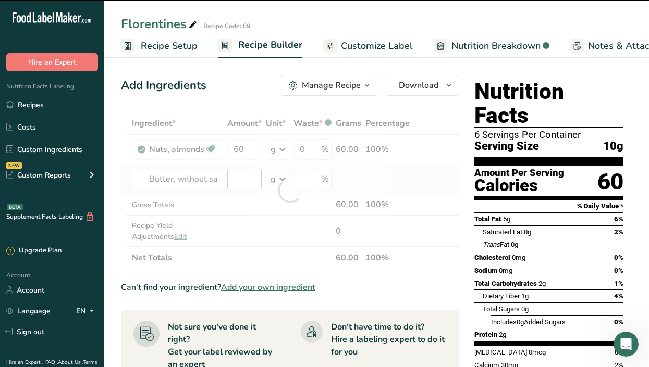
type input "0"
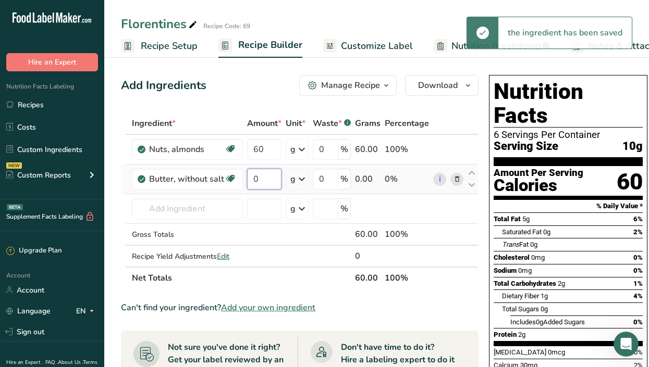
click at [269, 172] on input "0" at bounding box center [264, 179] width 34 height 21
type input "30"
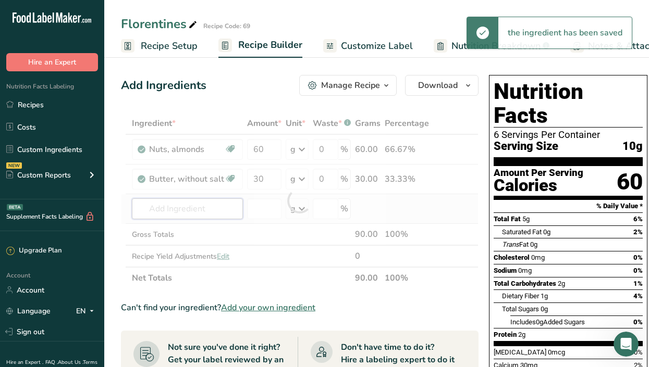
click at [185, 211] on div "Ingredient * Amount * Unit * Waste * .a-a{fill:#347362;}.b-a{fill:#fff;} Grams …" at bounding box center [299, 201] width 357 height 177
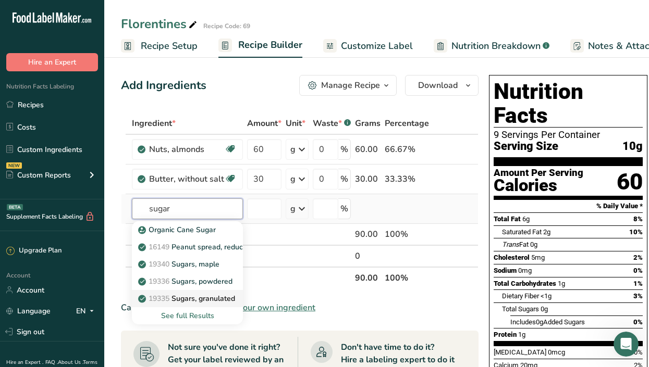
type input "sugar"
click at [201, 303] on p "19335 [GEOGRAPHIC_DATA], granulated" at bounding box center [187, 298] width 95 height 11
type input "Sugars, granulated"
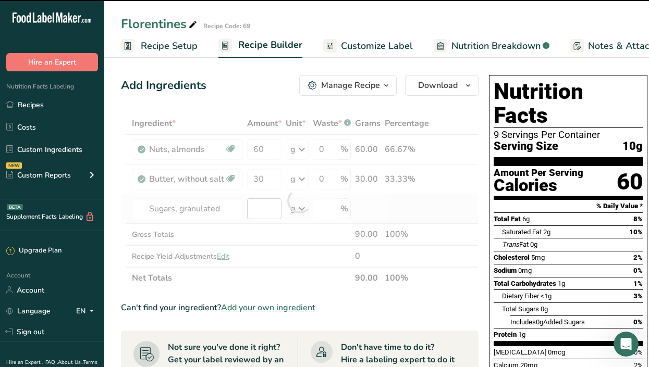
type input "0"
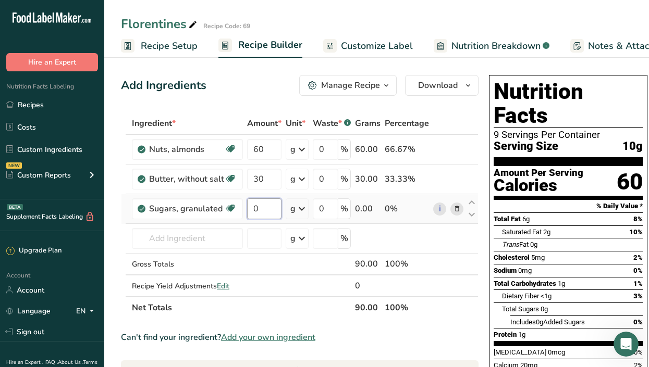
click at [269, 204] on input "0" at bounding box center [264, 208] width 34 height 21
click at [269, 206] on input "0" at bounding box center [264, 208] width 34 height 21
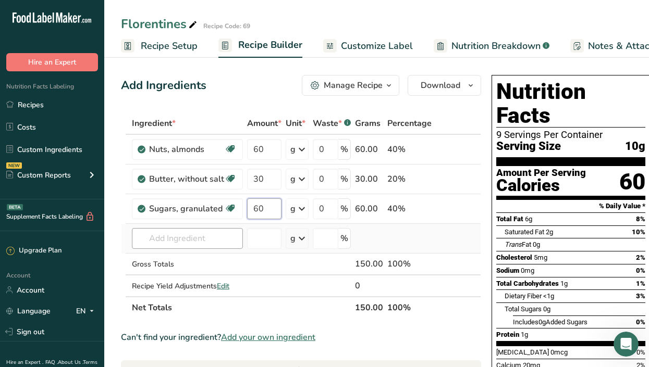
type input "60"
click at [151, 235] on div "Ingredient * Amount * Unit * Waste * .a-a{fill:#347362;}.b-a{fill:#fff;} Grams …" at bounding box center [301, 216] width 360 height 206
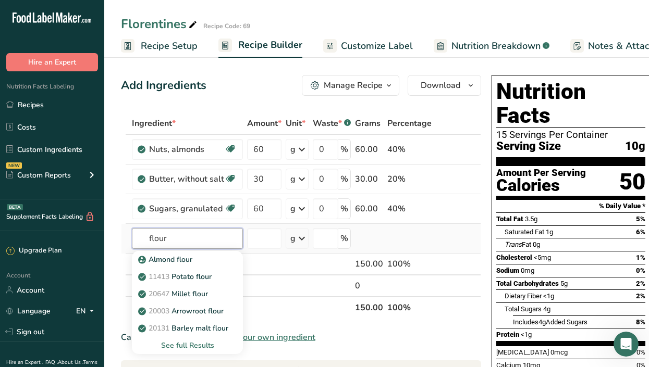
type input "flour"
click at [202, 345] on div "See full Results" at bounding box center [187, 345] width 94 height 11
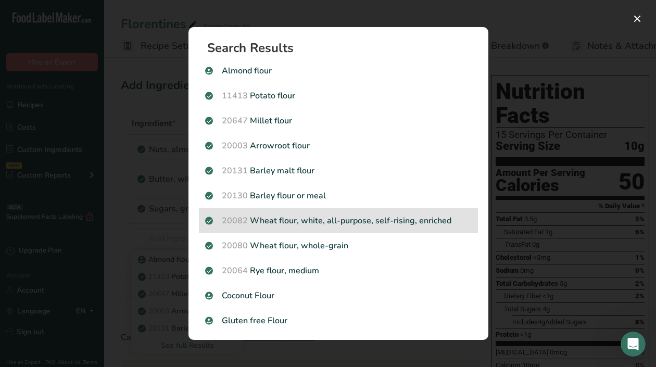
click at [322, 223] on p "20082 Wheat flour, white, all-purpose, self-rising, enriched" at bounding box center [338, 221] width 267 height 13
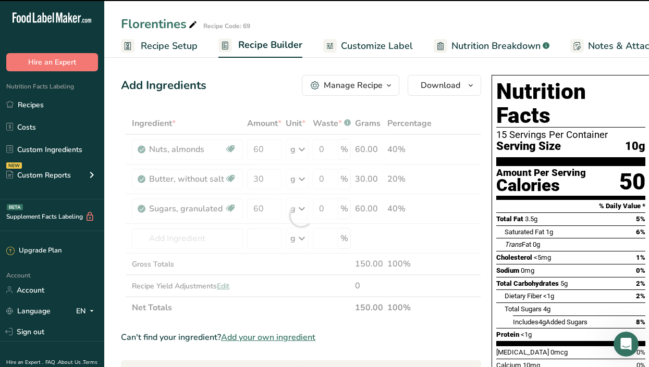
type input "0"
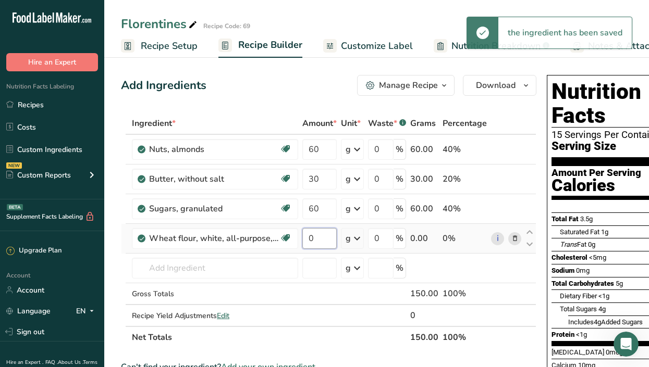
click at [318, 238] on input "0" at bounding box center [319, 238] width 34 height 21
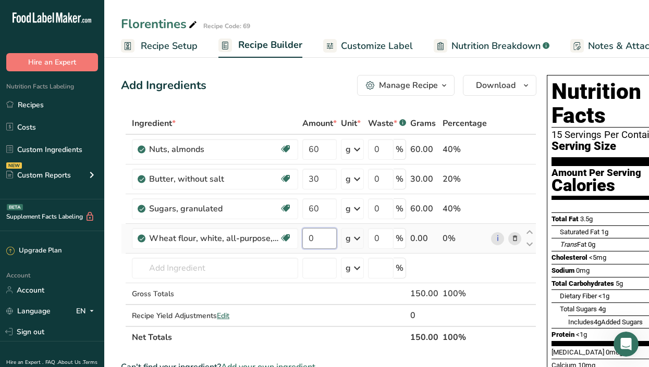
click at [329, 231] on input "0" at bounding box center [319, 238] width 34 height 21
type input "30"
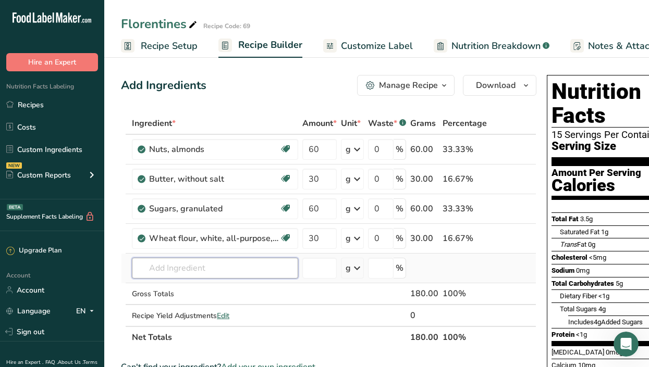
click at [189, 264] on div "Ingredient * Amount * Unit * Waste * .a-a{fill:#347362;}.b-a{fill:#fff;} Grams …" at bounding box center [328, 231] width 415 height 236
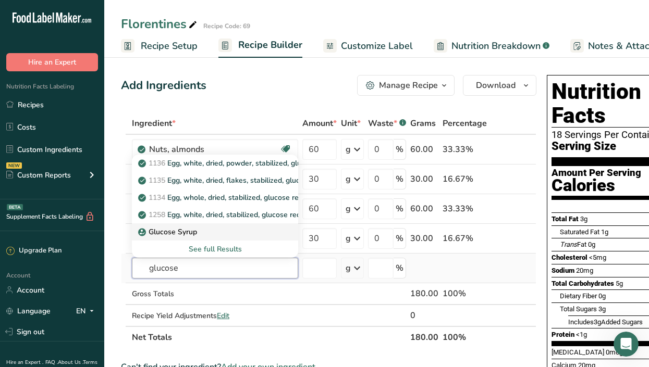
type input "glucose"
click at [193, 229] on p "Glucose Syrup" at bounding box center [168, 232] width 57 height 11
type input "Glucose Syrup"
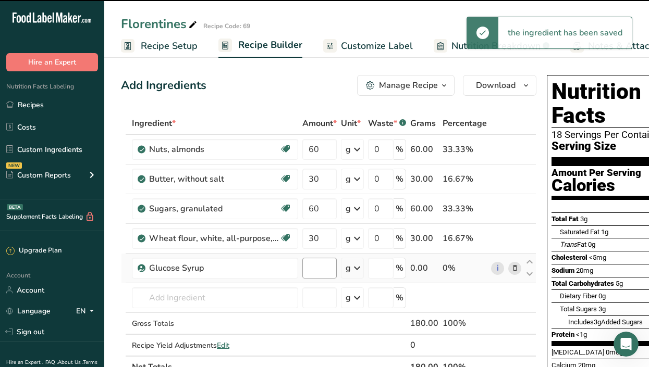
type input "0"
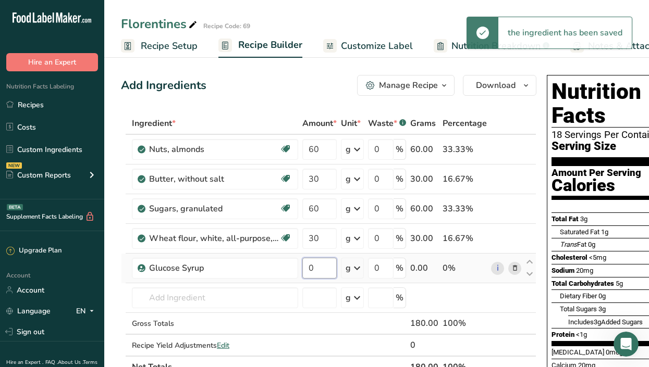
click at [328, 269] on input "0" at bounding box center [319, 268] width 34 height 21
type input "30"
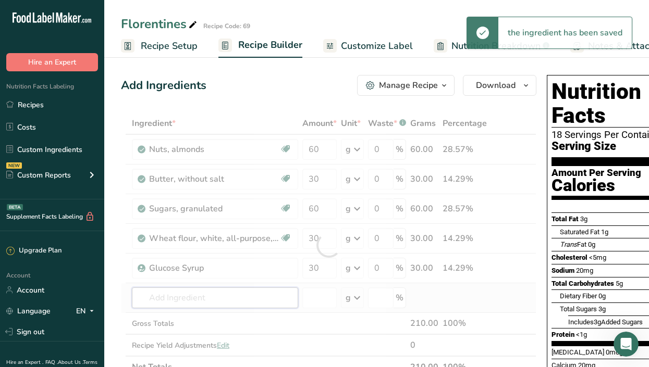
click at [152, 298] on div "Ingredient * Amount * Unit * Waste * .a-a{fill:#347362;}.b-a{fill:#fff;} Grams …" at bounding box center [328, 246] width 415 height 266
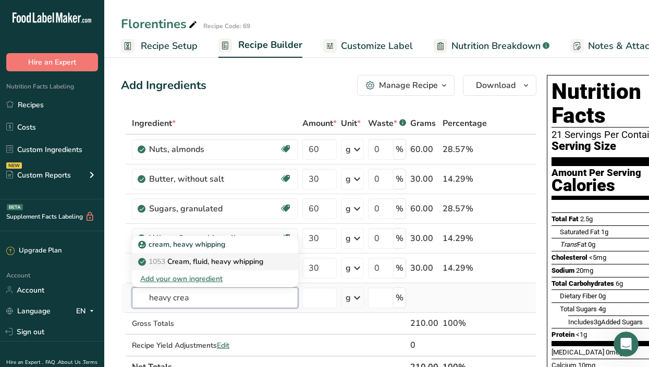
type input "heavy crea"
click at [203, 260] on p "1053 Cream, fluid, heavy [MEDICAL_DATA]" at bounding box center [201, 261] width 123 height 11
type input "Cream, fluid, heavy whipping"
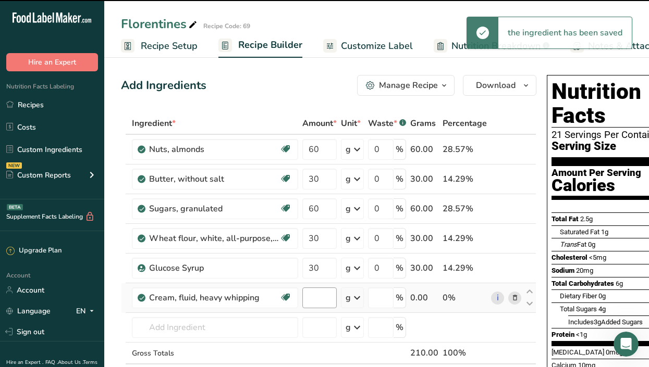
type input "0"
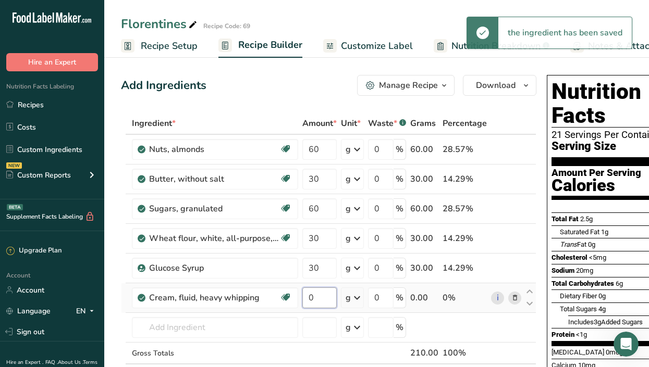
click at [325, 298] on input "0" at bounding box center [319, 298] width 34 height 21
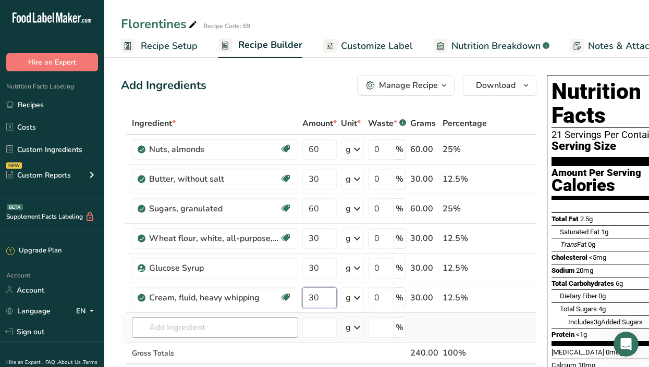
type input "30"
click at [190, 331] on div "Ingredient * Amount * Unit * Waste * .a-a{fill:#347362;}.b-a{fill:#fff;} Grams …" at bounding box center [328, 260] width 415 height 295
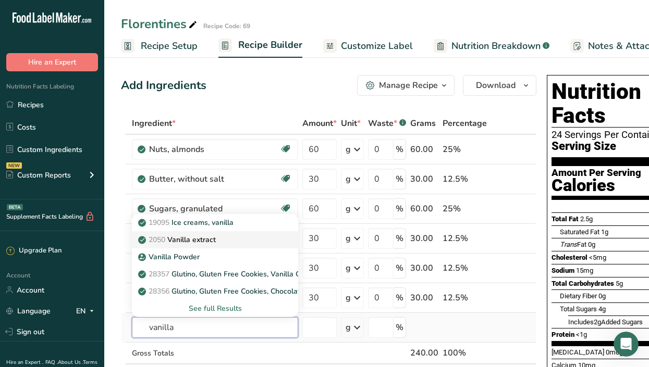
type input "vanilla"
click at [200, 240] on p "2050 Vanilla extract" at bounding box center [178, 239] width 76 height 11
type input "Vanilla extract"
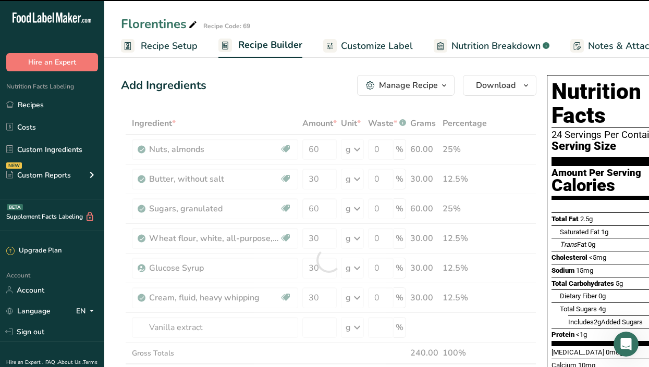
click at [317, 323] on div at bounding box center [328, 260] width 415 height 295
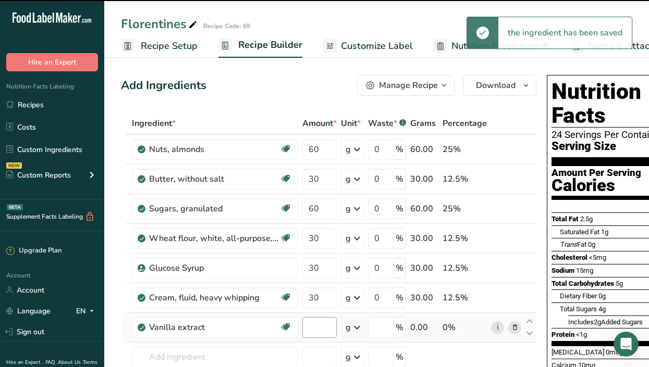
type input "0"
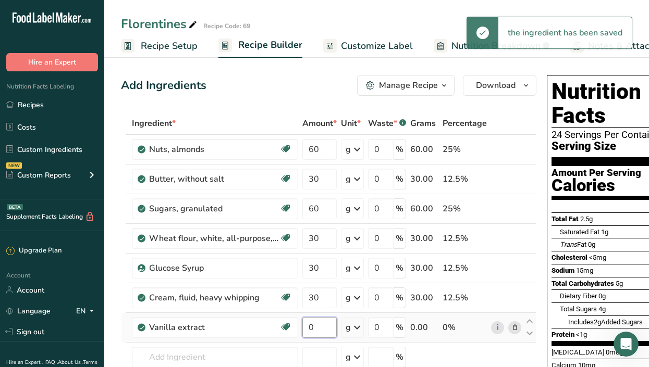
click at [329, 329] on input "0" at bounding box center [319, 327] width 34 height 21
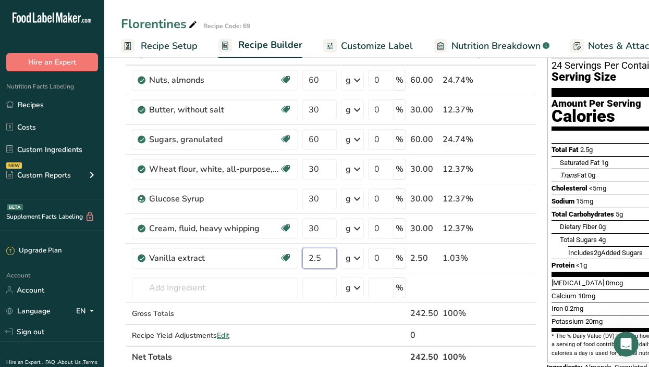
scroll to position [61, 0]
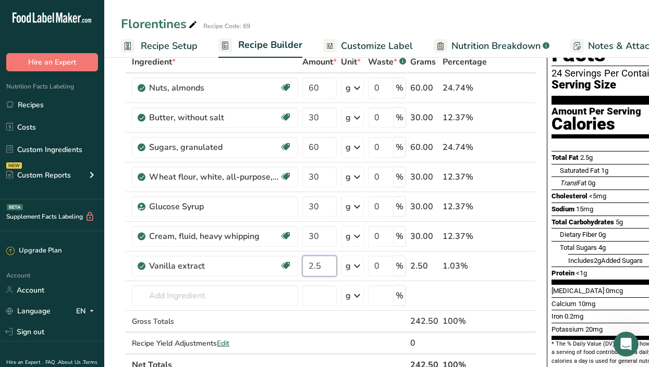
type input "2.5"
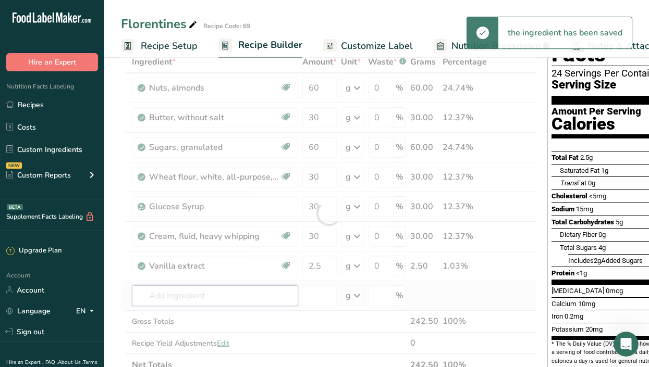
click at [182, 304] on div "Ingredient * Amount * Unit * Waste * .a-a{fill:#347362;}.b-a{fill:#fff;} Grams …" at bounding box center [328, 213] width 415 height 325
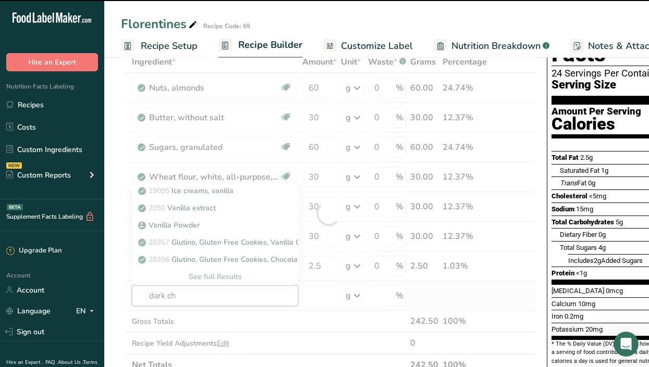
type input "dark cho"
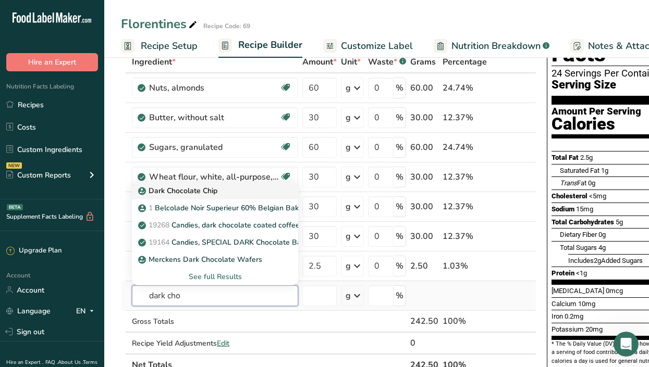
type input "dark cho"
click at [207, 191] on p "Dark Chocolate Chip" at bounding box center [178, 190] width 77 height 11
type input "Dark Chocolate Chip"
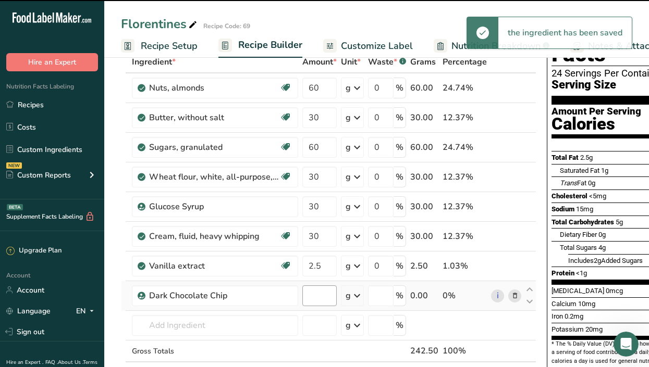
type input "0"
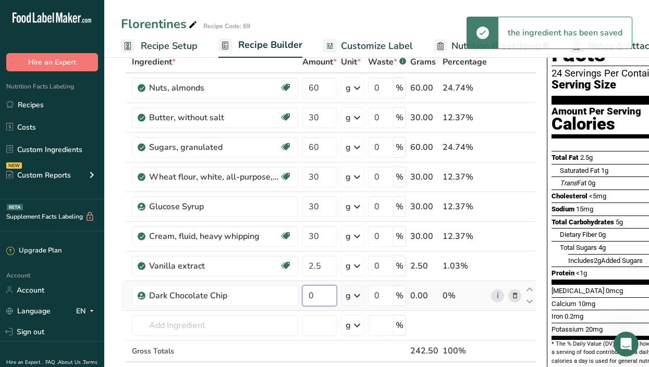
click at [316, 290] on input "0" at bounding box center [319, 295] width 34 height 21
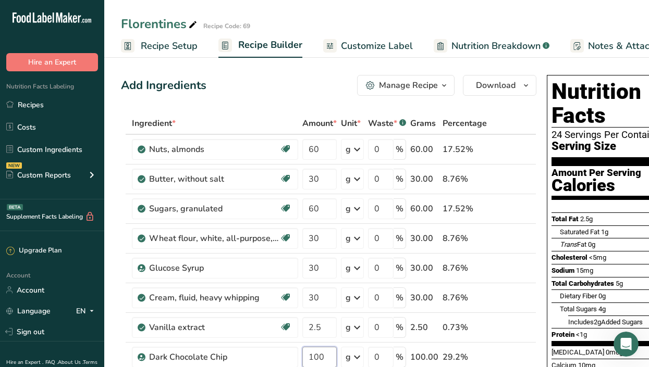
scroll to position [0, 153]
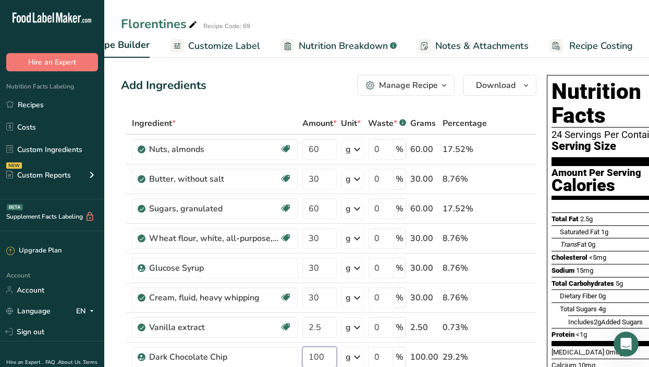
type input "100"
click at [599, 39] on span "Recipe Costing" at bounding box center [601, 46] width 64 height 14
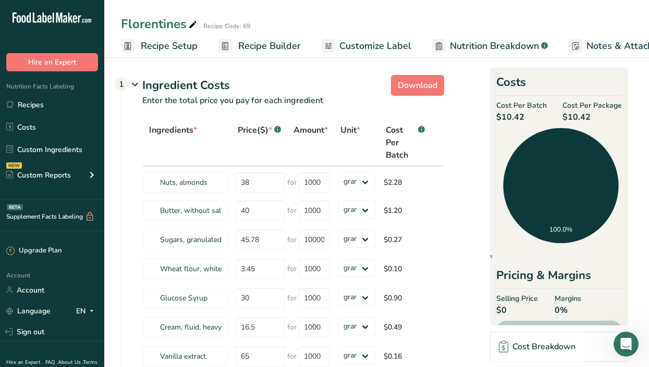
click at [271, 45] on span "Recipe Builder" at bounding box center [269, 46] width 63 height 14
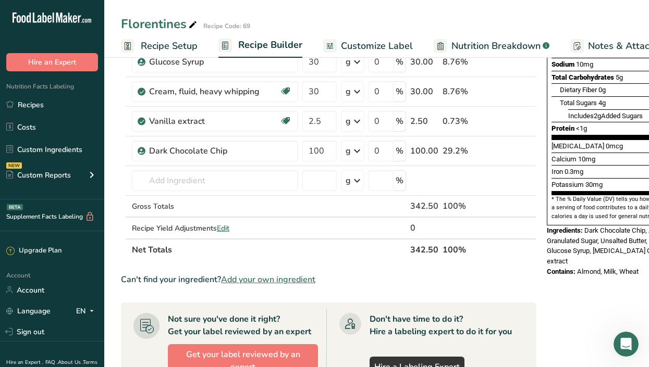
click at [171, 47] on span "Recipe Setup" at bounding box center [169, 46] width 57 height 14
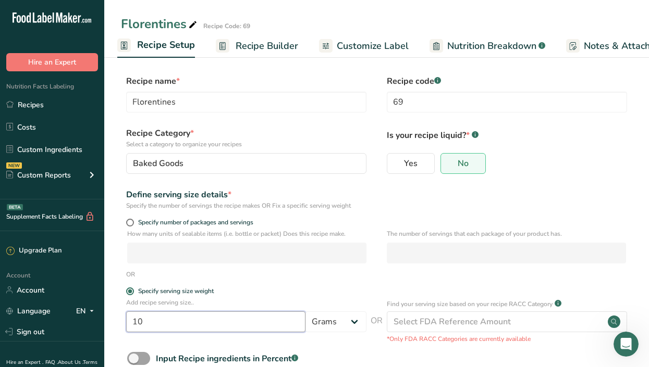
click at [148, 321] on input "10" at bounding box center [215, 322] width 179 height 21
type input "1"
type input "3"
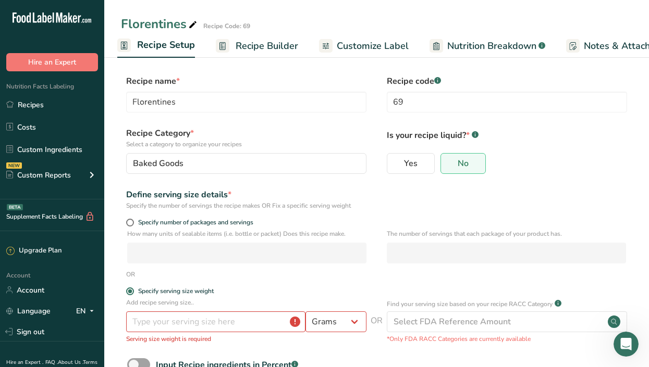
click at [123, 219] on div "Specify number of packages and servings" at bounding box center [376, 224] width 511 height 10
click at [127, 221] on span at bounding box center [130, 223] width 8 height 8
click at [127, 221] on input "Specify number of packages and servings" at bounding box center [129, 222] width 7 height 7
radio input "true"
radio input "false"
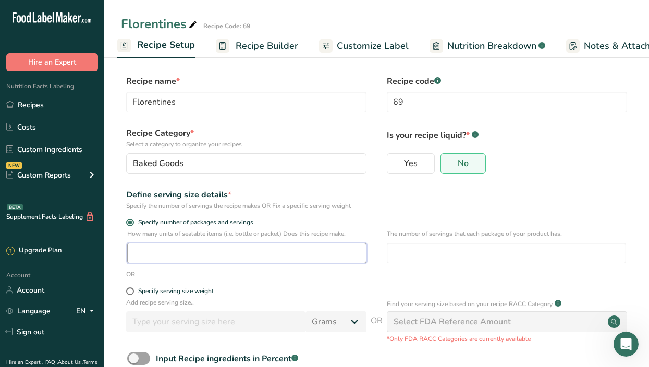
click at [147, 255] on input "number" at bounding box center [246, 253] width 239 height 21
click at [200, 257] on input "34" at bounding box center [246, 253] width 239 height 21
type input "1"
type input "34"
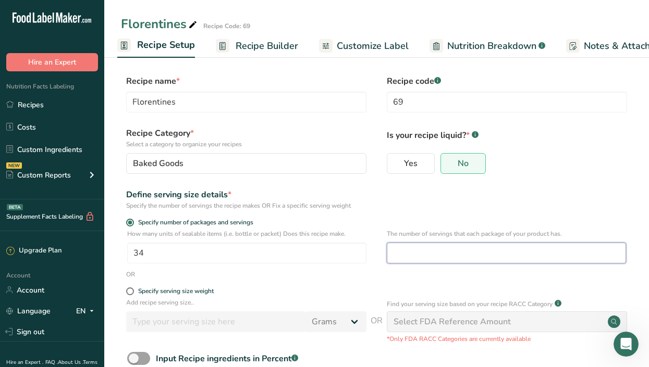
click at [403, 249] on input "number" at bounding box center [506, 253] width 239 height 21
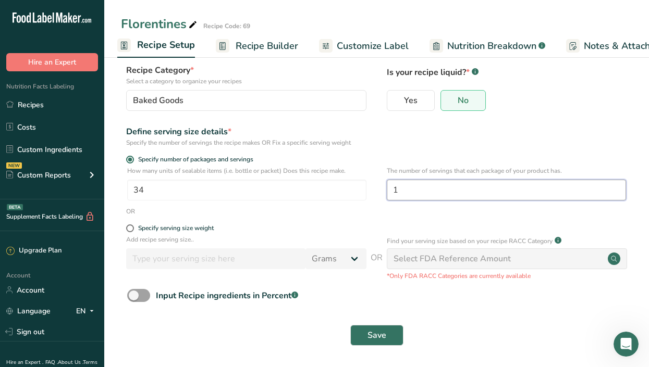
scroll to position [65, 0]
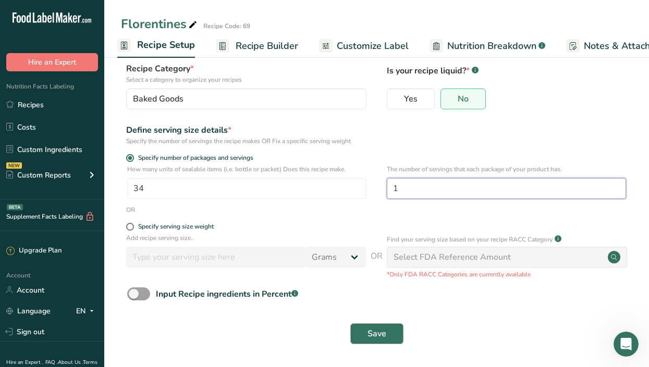
type input "1"
click at [381, 332] on span "Save" at bounding box center [376, 334] width 19 height 13
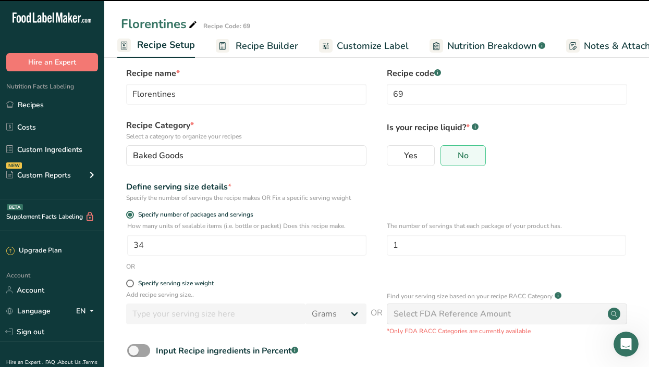
scroll to position [0, 0]
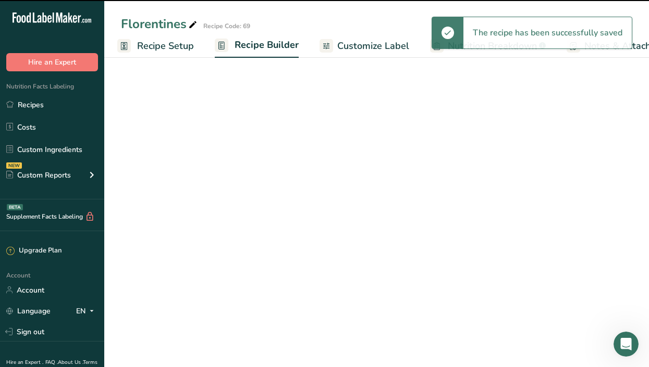
click at [353, 43] on span "Customize Label" at bounding box center [373, 46] width 72 height 14
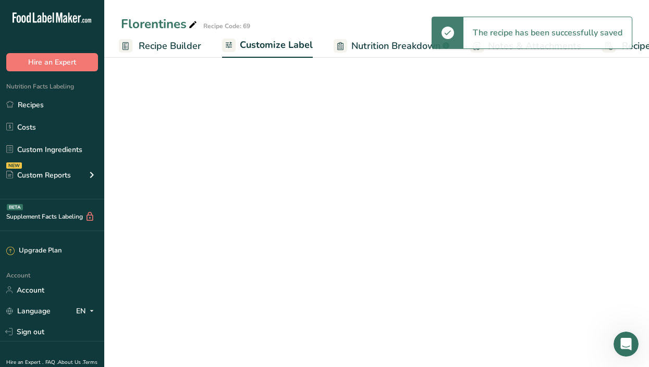
click at [353, 43] on span "Nutrition Breakdown" at bounding box center [395, 46] width 89 height 14
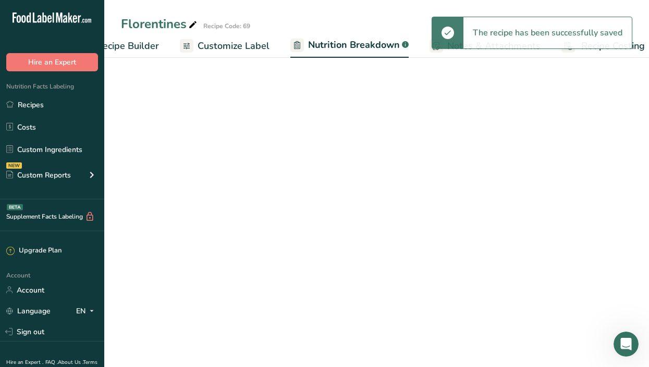
scroll to position [0, 154]
select select "Calories"
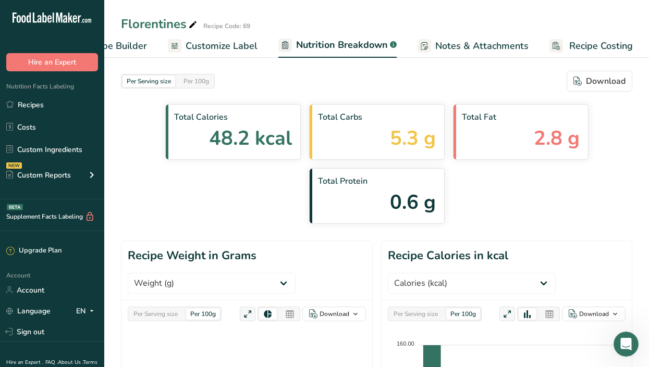
click at [213, 45] on span "Customize Label" at bounding box center [221, 46] width 72 height 14
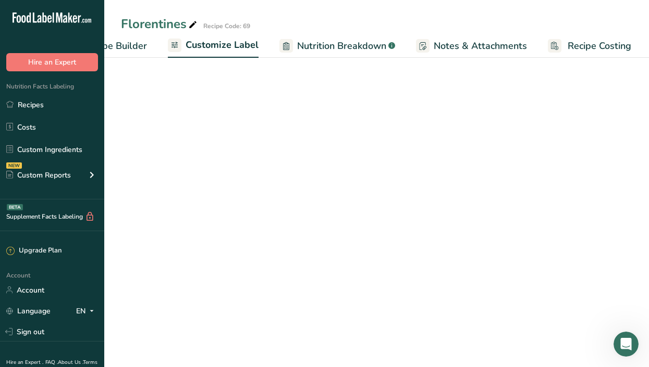
scroll to position [0, 153]
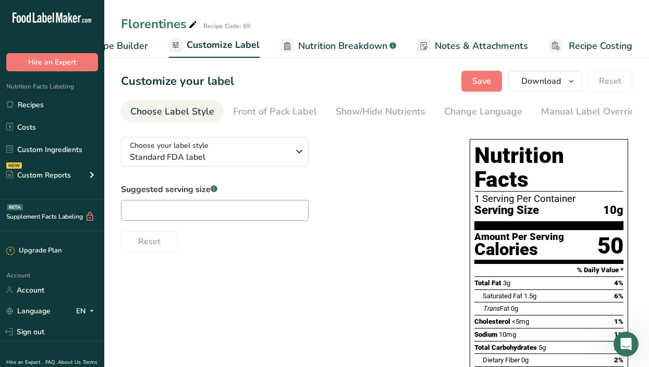
click at [605, 45] on span "Recipe Costing" at bounding box center [600, 46] width 64 height 14
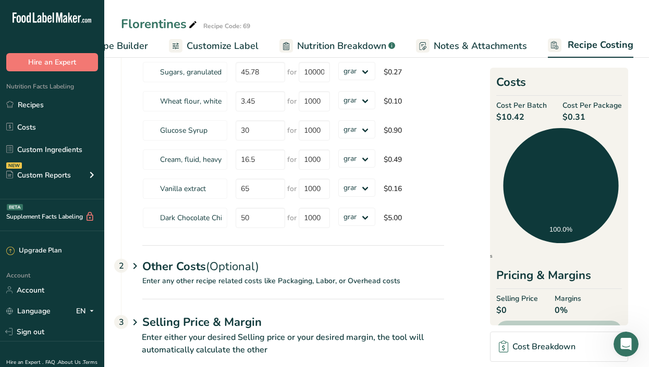
scroll to position [186, 0]
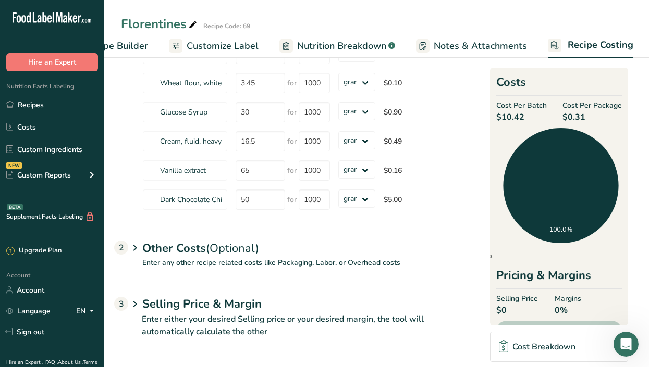
click at [154, 252] on div "Other Costs (Optional) 2" at bounding box center [293, 242] width 302 height 30
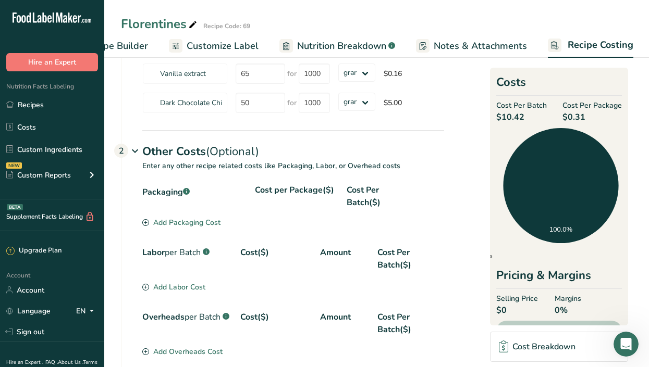
scroll to position [282, 0]
